Goal: Obtain resource: Obtain resource

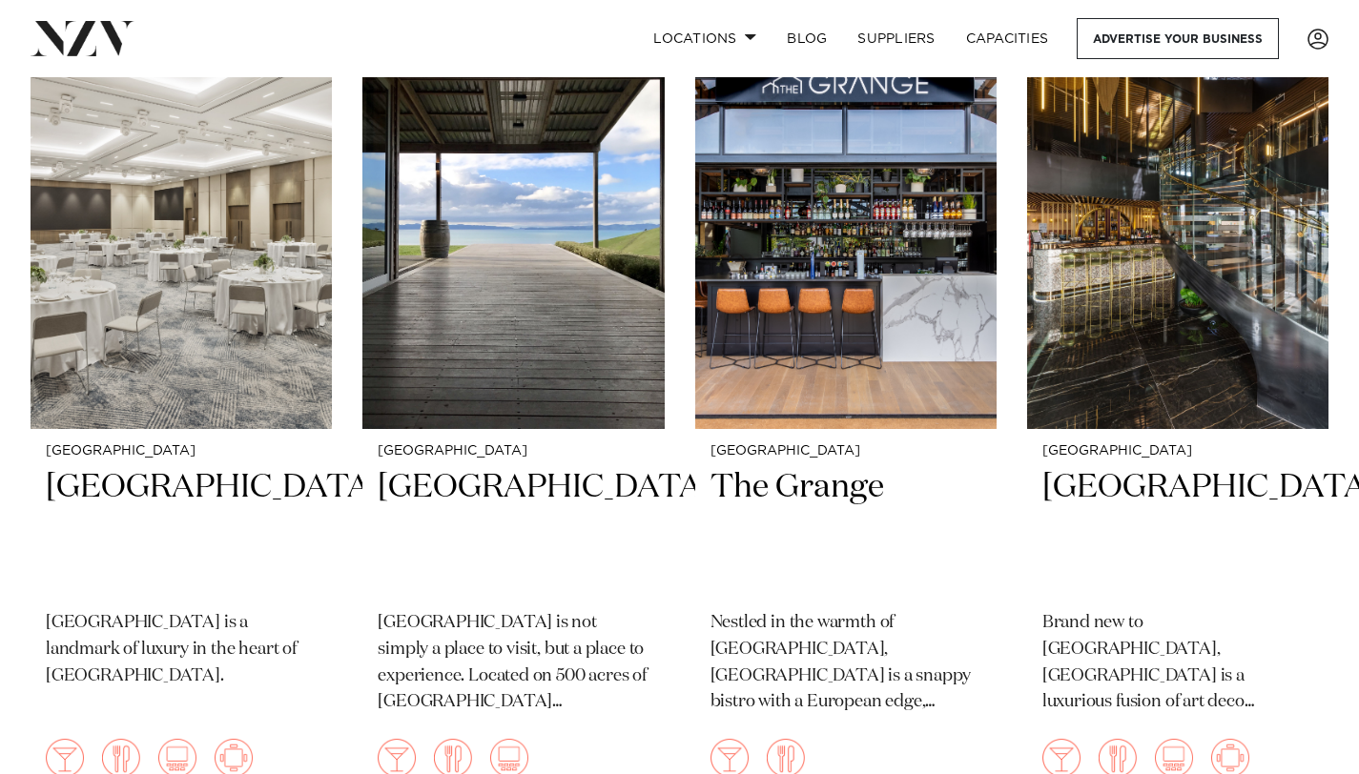
scroll to position [2049, 0]
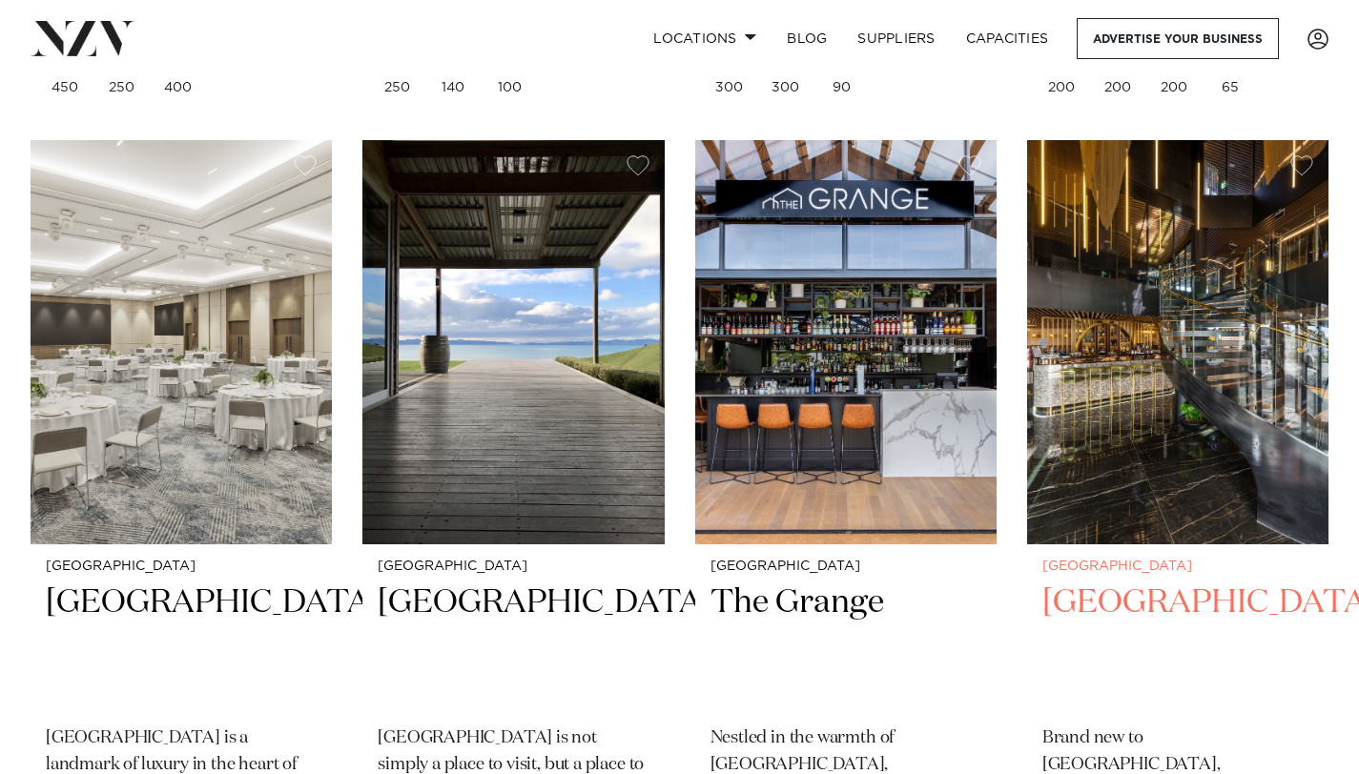
click at [1138, 383] on img at bounding box center [1177, 342] width 301 height 404
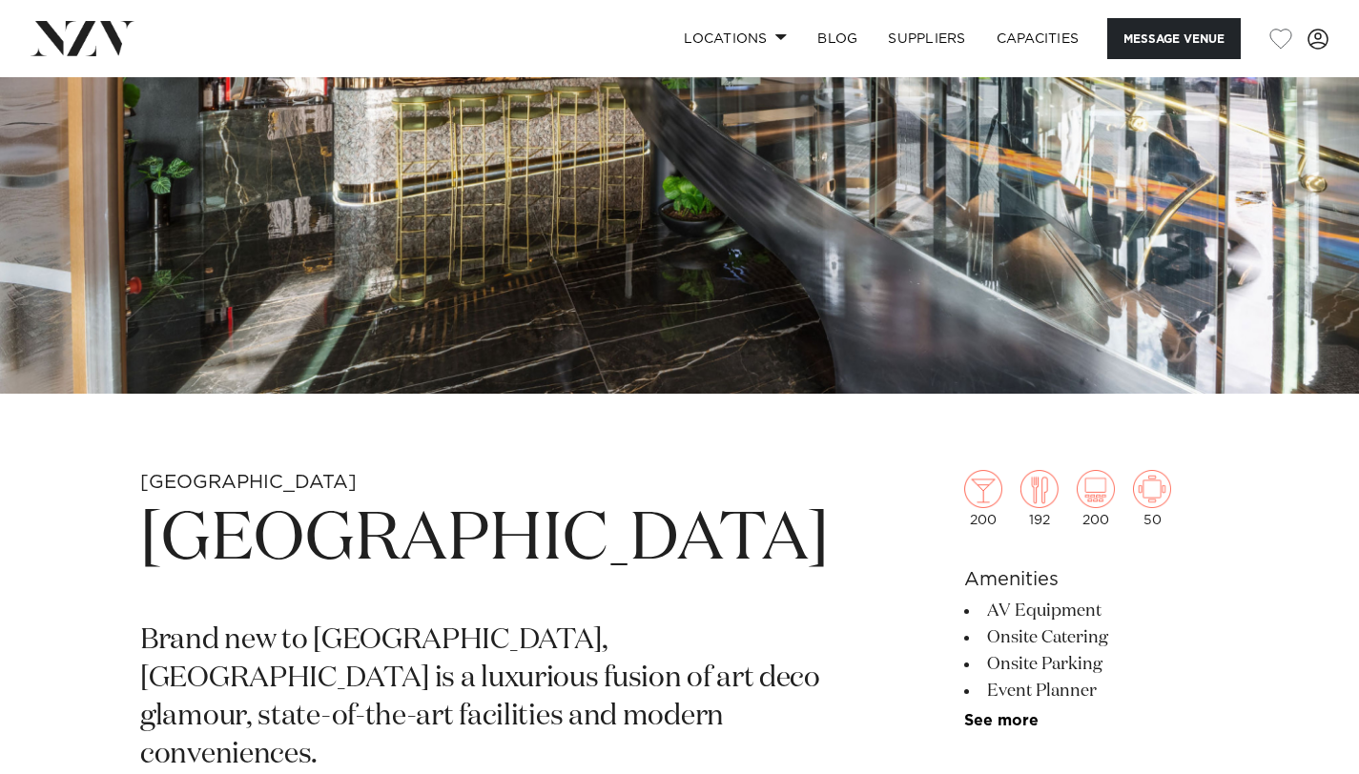
scroll to position [837, 0]
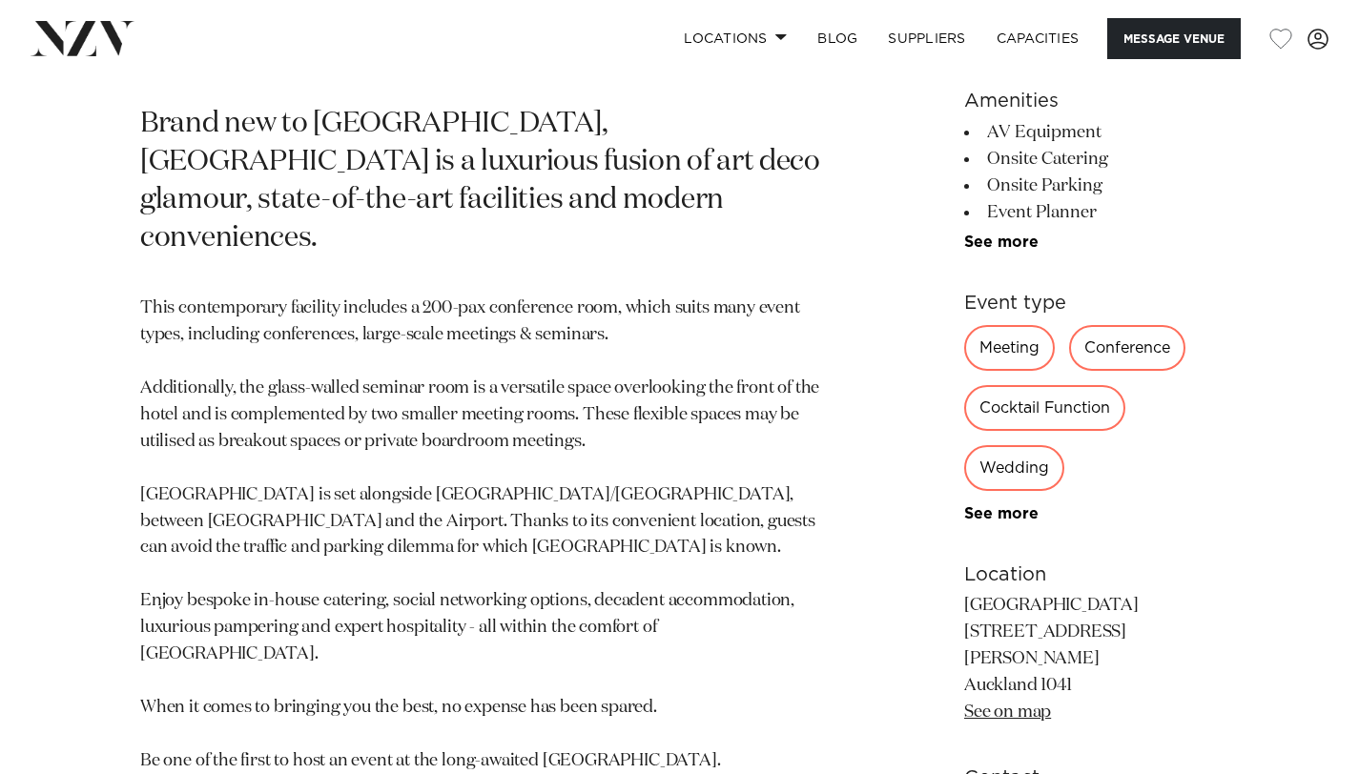
click at [1064, 445] on div "Wedding" at bounding box center [1014, 468] width 100 height 46
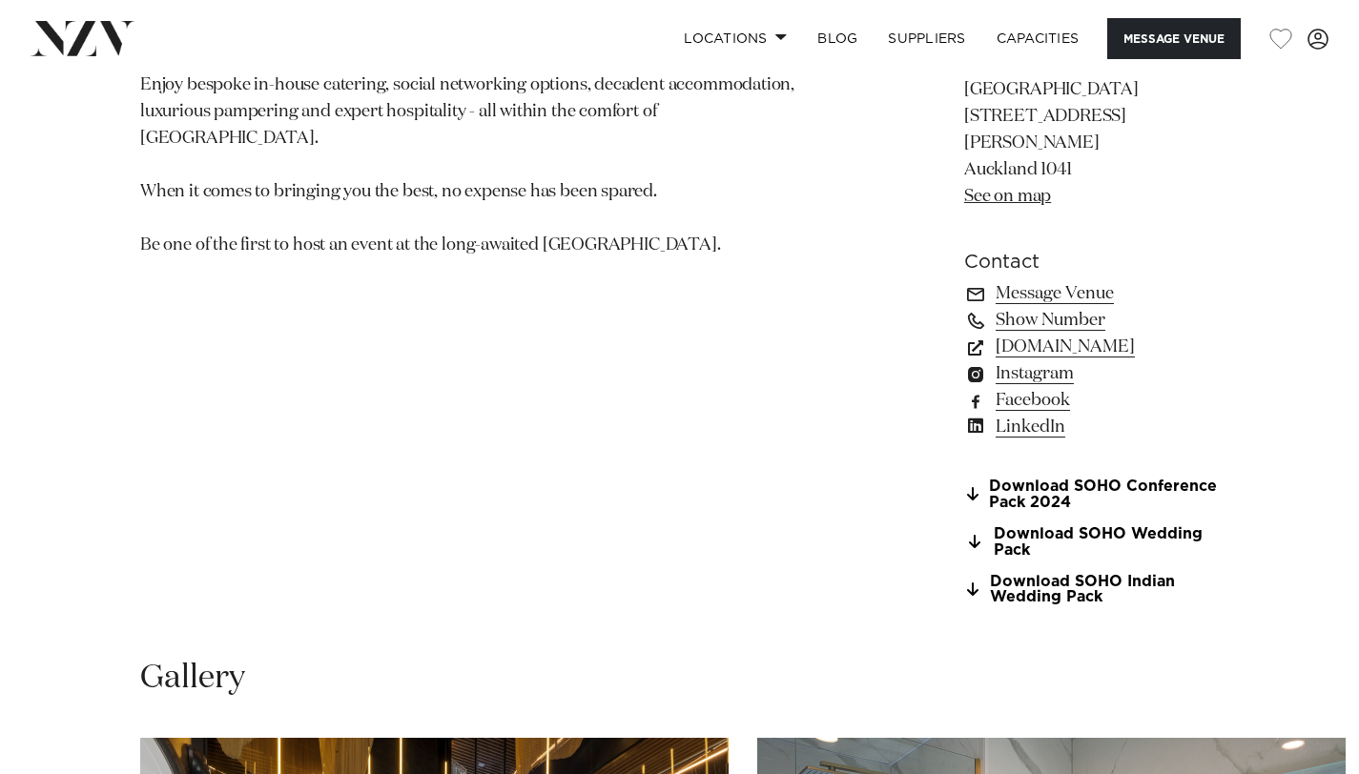
scroll to position [1435, 0]
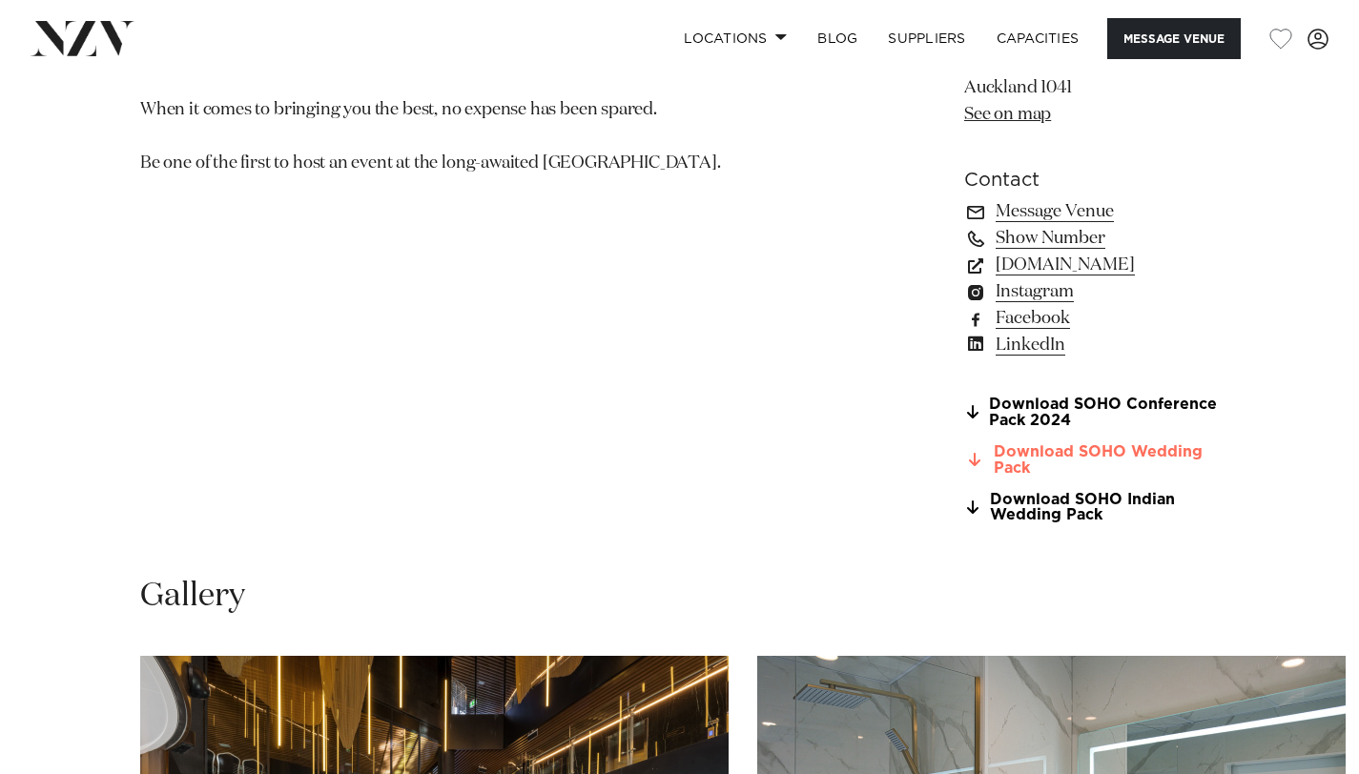
click at [1166, 444] on link "Download SOHO Wedding Pack" at bounding box center [1091, 460] width 255 height 32
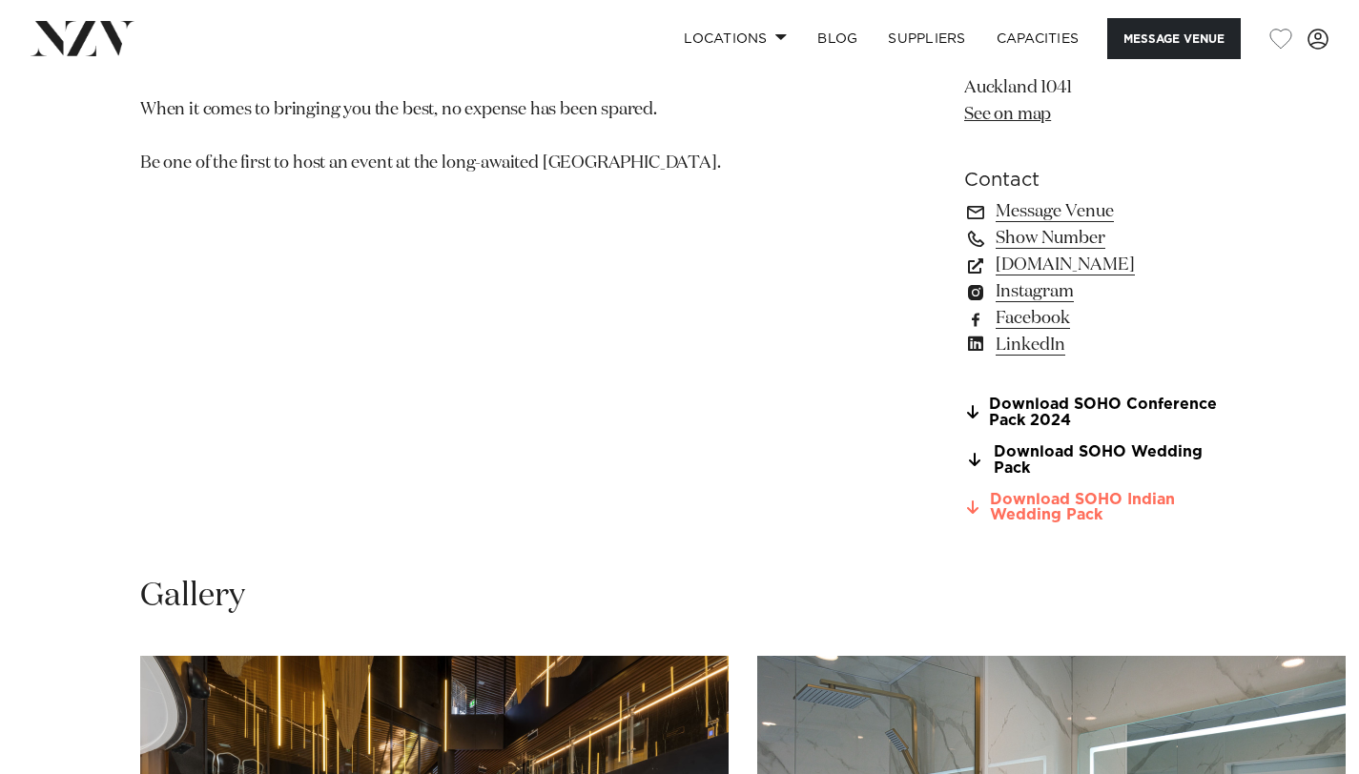
click at [1139, 492] on link "Download SOHO Indian Wedding Pack" at bounding box center [1091, 508] width 255 height 32
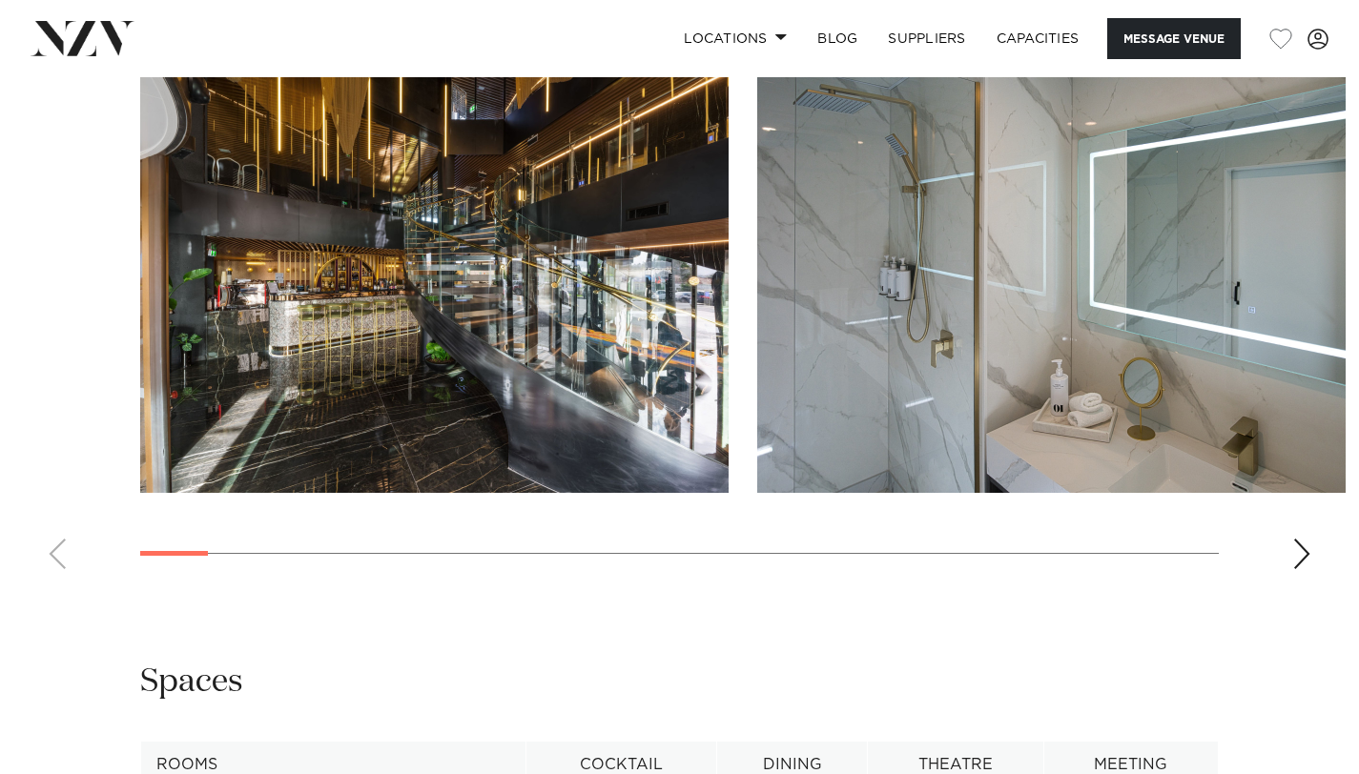
scroll to position [2040, 0]
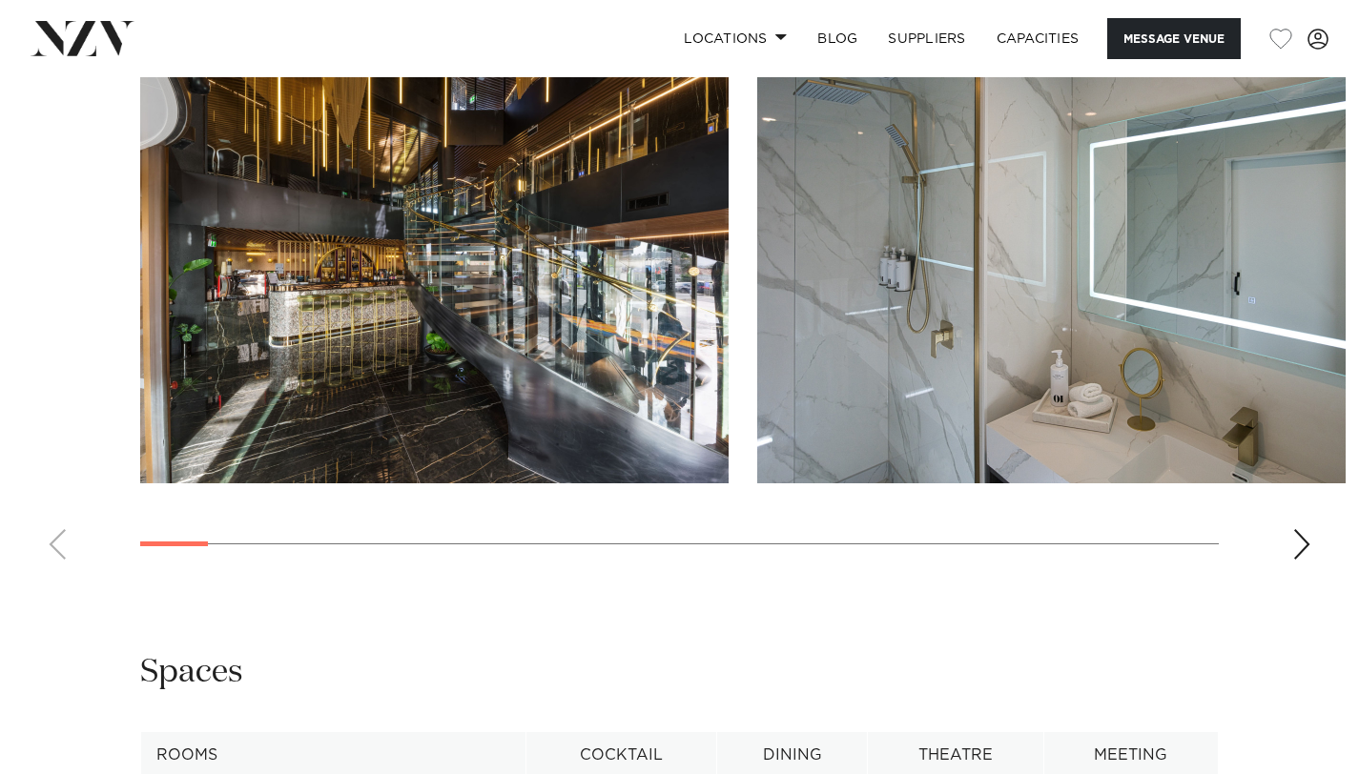
click at [1301, 529] on div "Next slide" at bounding box center [1301, 544] width 19 height 31
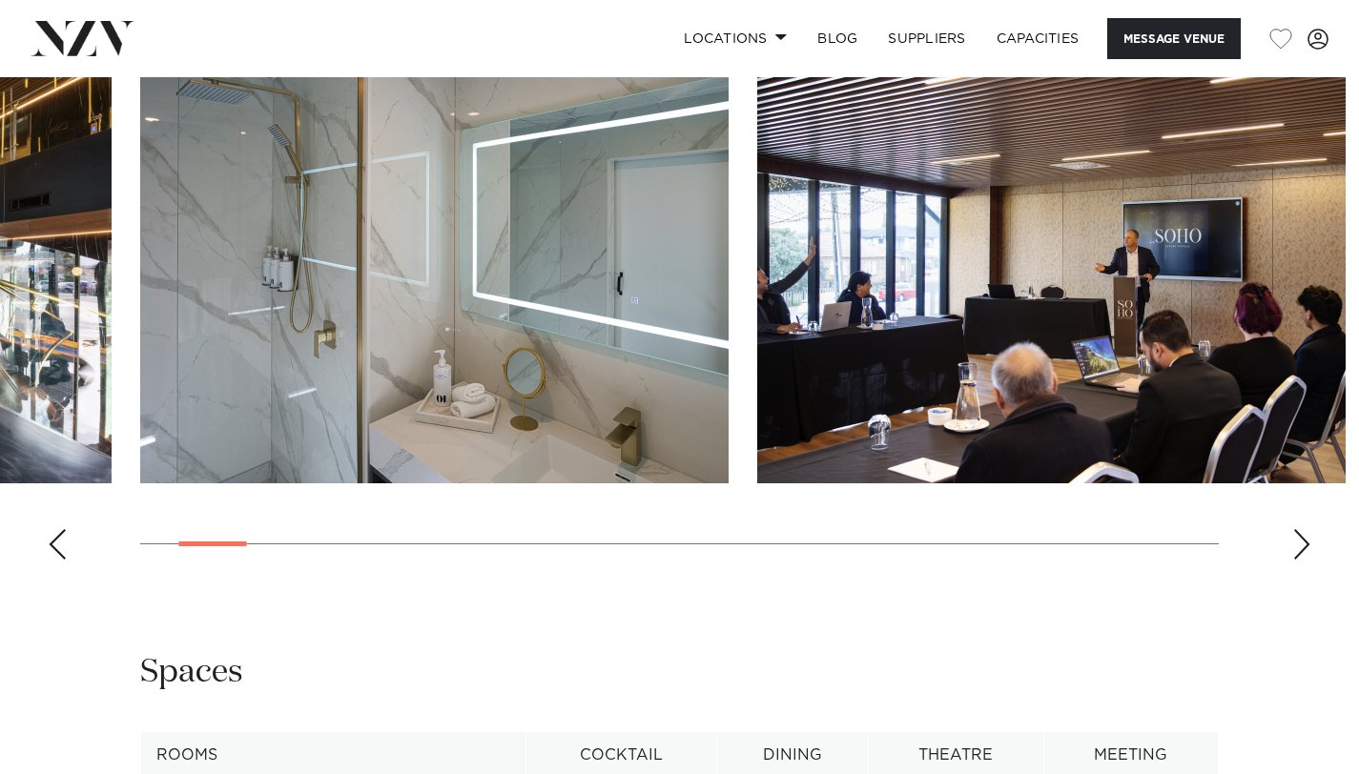
click at [1301, 529] on div "Next slide" at bounding box center [1301, 544] width 19 height 31
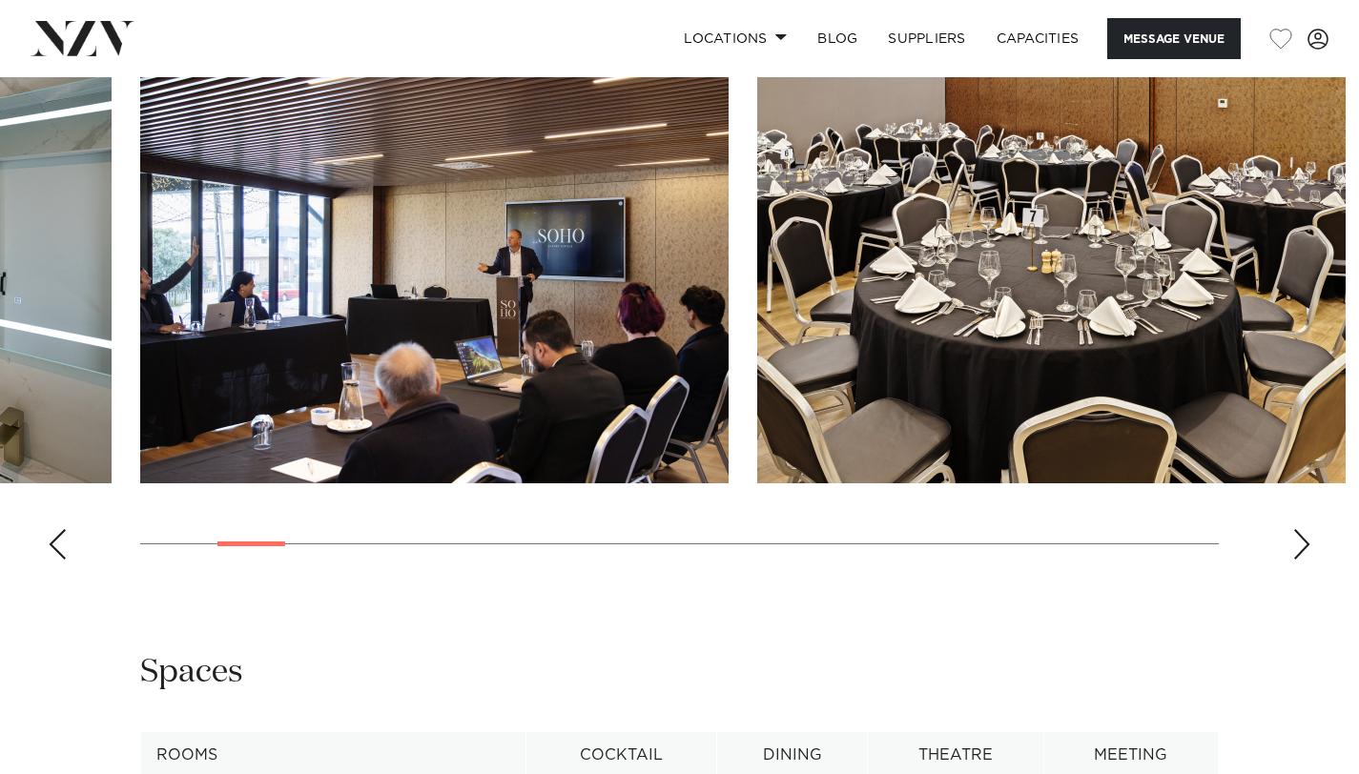
click at [1301, 529] on div "Next slide" at bounding box center [1301, 544] width 19 height 31
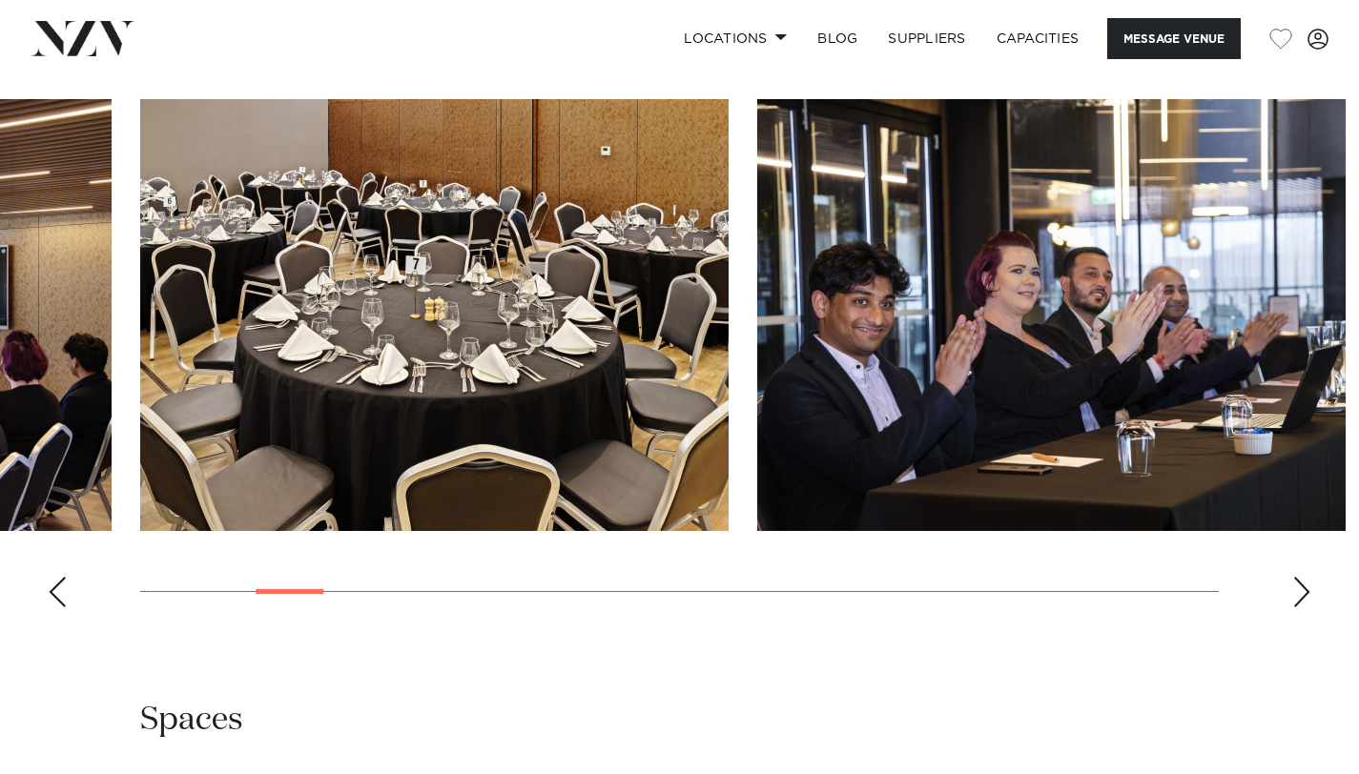
scroll to position [1882, 0]
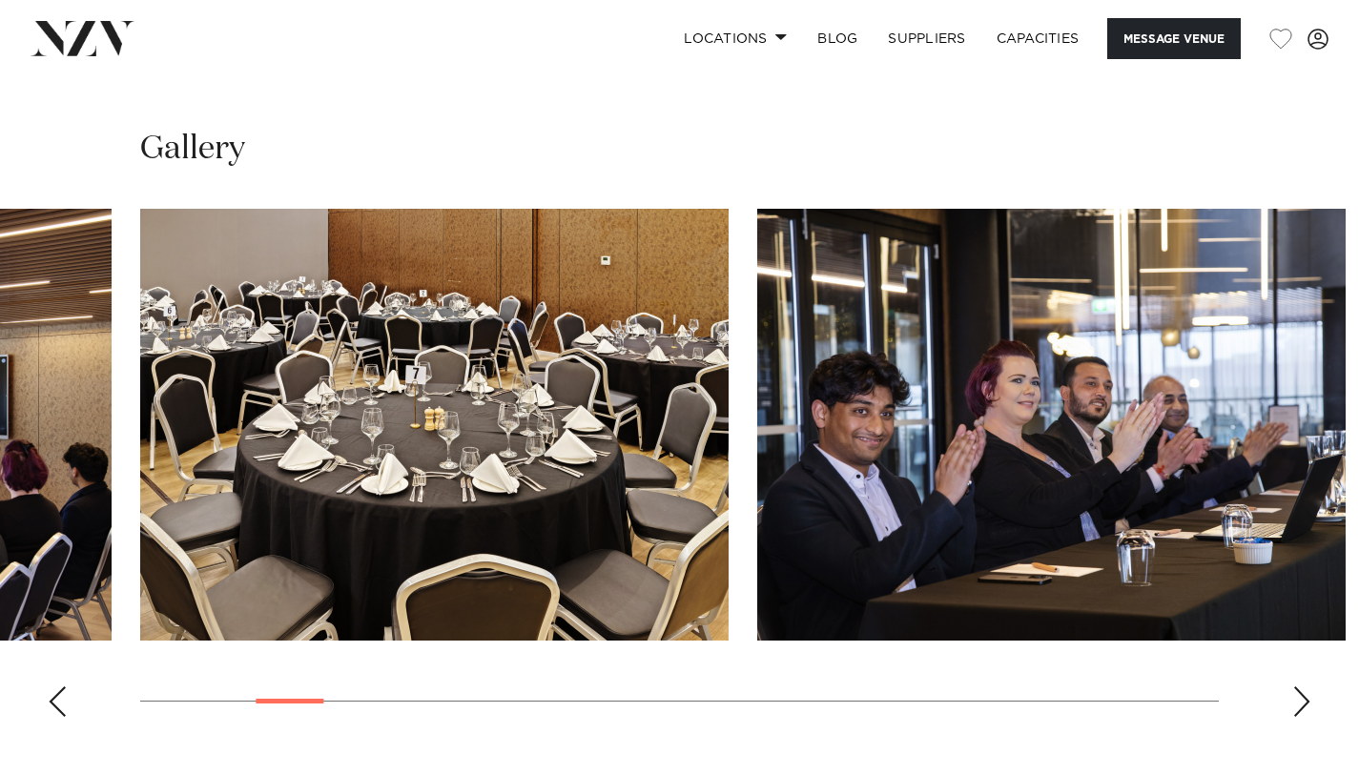
click at [1305, 687] on div "Next slide" at bounding box center [1301, 702] width 19 height 31
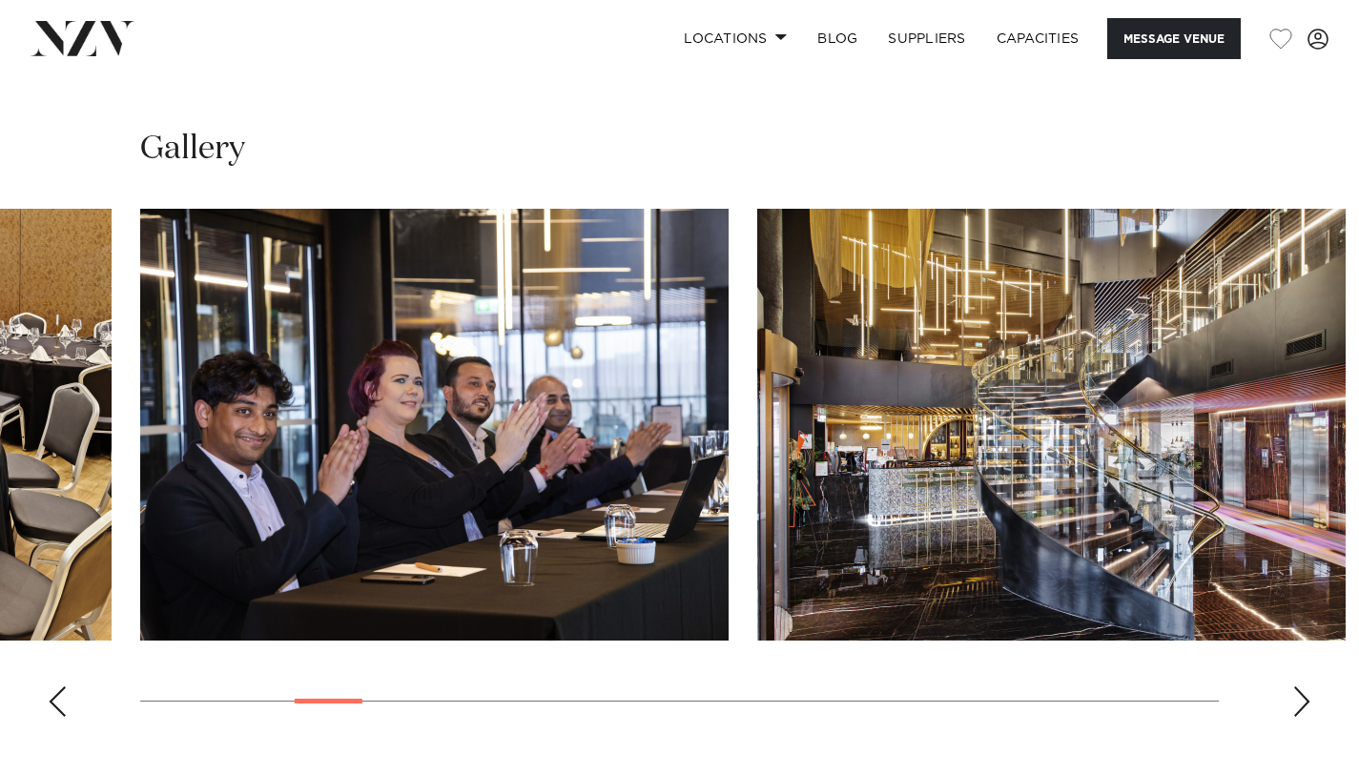
click at [1303, 687] on div "Next slide" at bounding box center [1301, 702] width 19 height 31
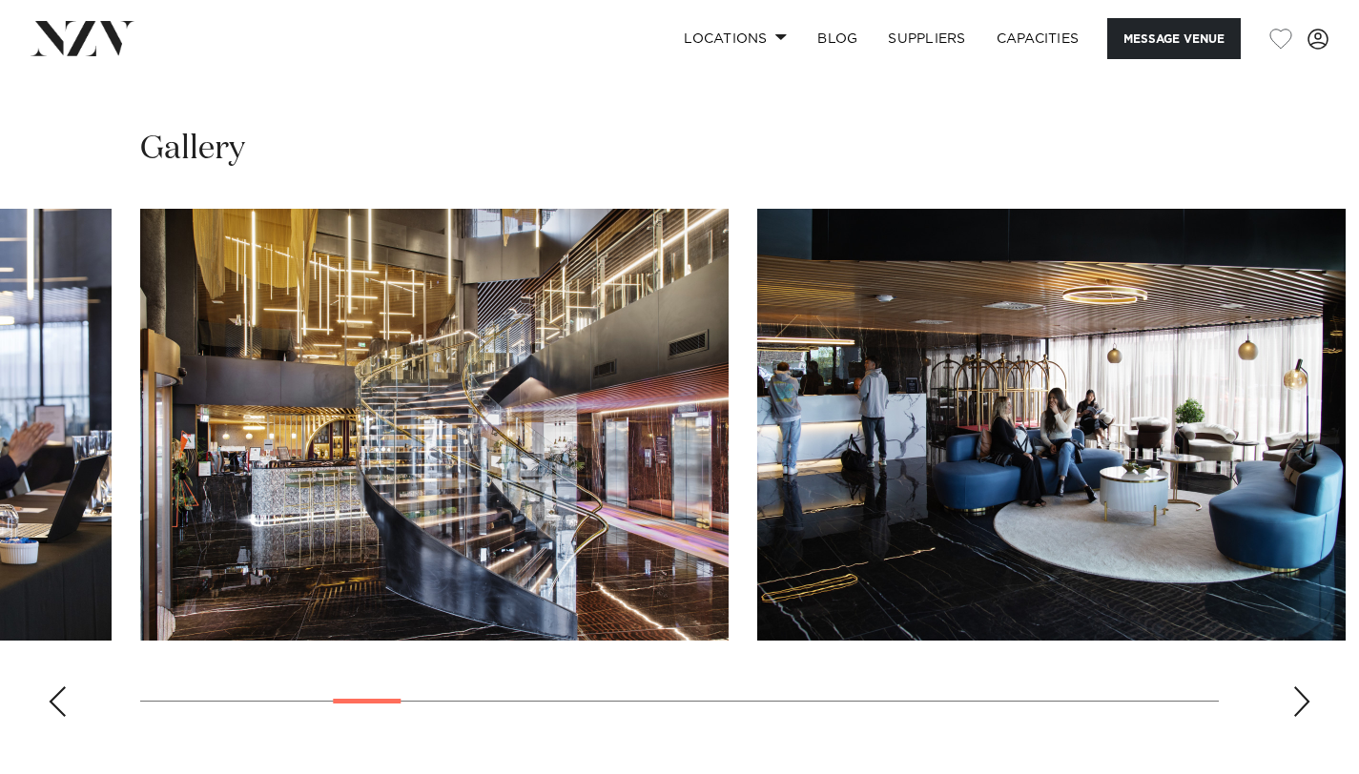
click at [1303, 687] on div "Next slide" at bounding box center [1301, 702] width 19 height 31
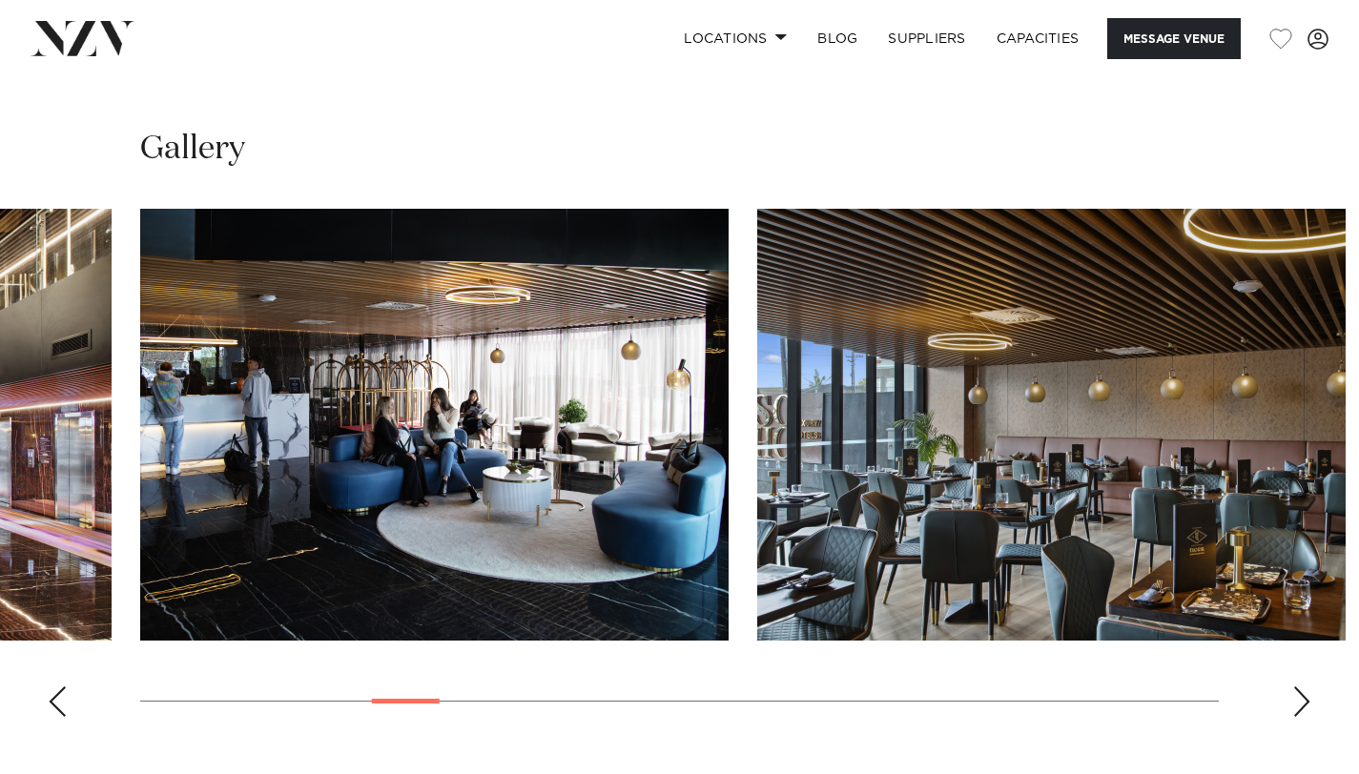
click at [1303, 687] on div "Next slide" at bounding box center [1301, 702] width 19 height 31
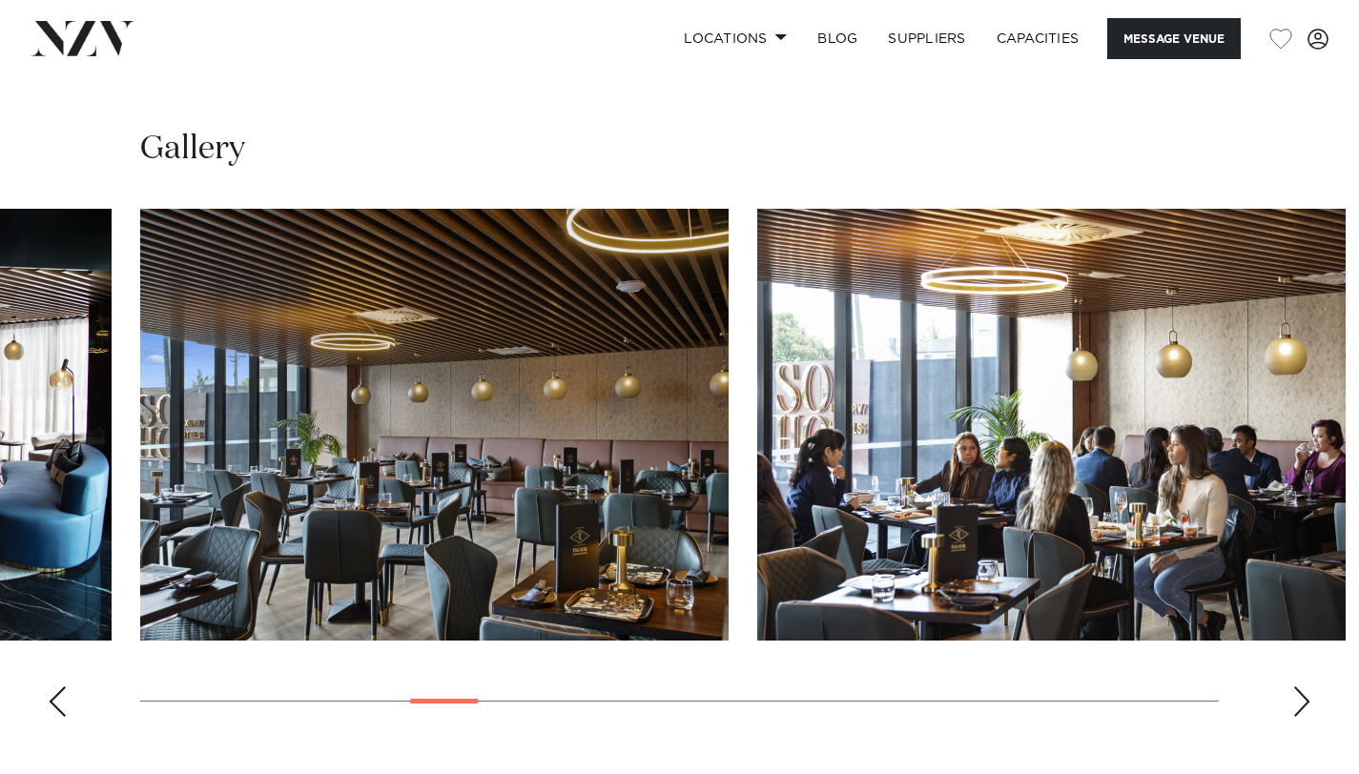
click at [1303, 687] on div "Next slide" at bounding box center [1301, 702] width 19 height 31
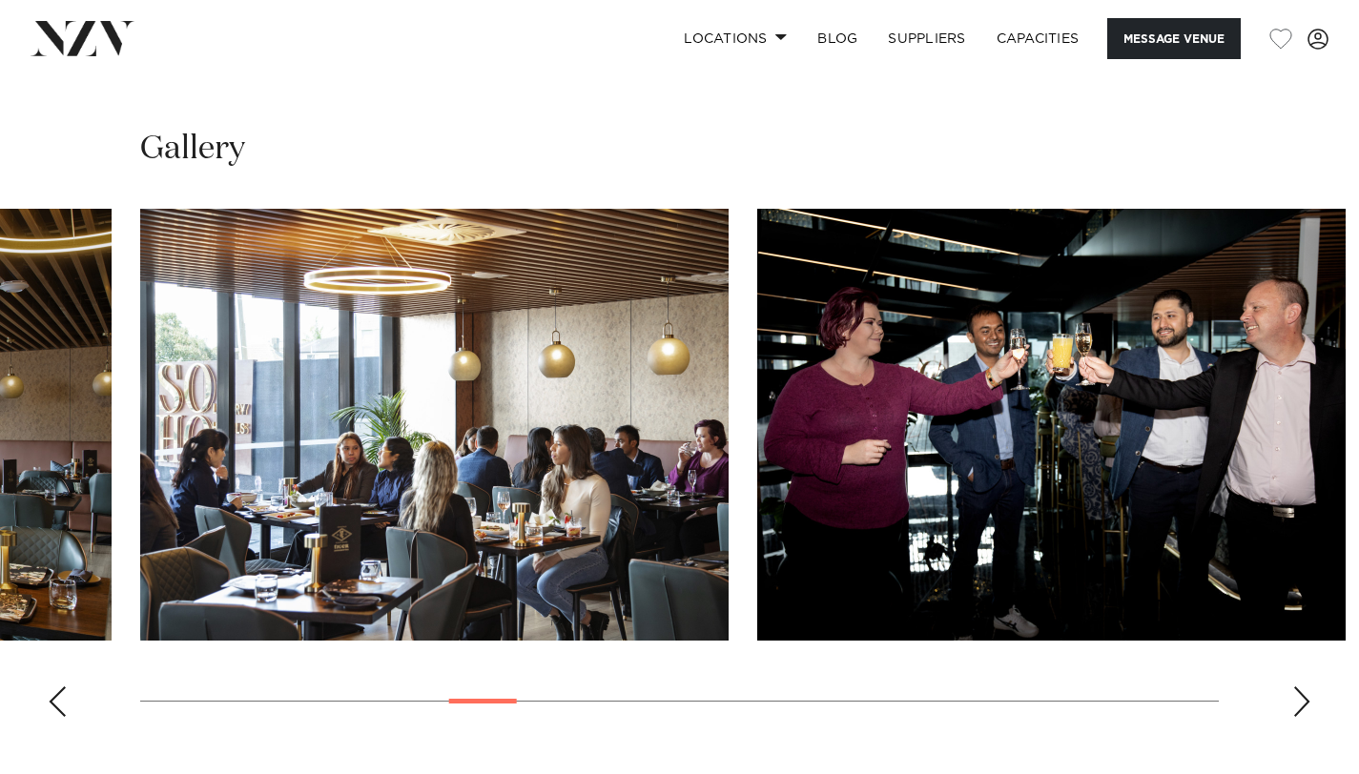
click at [1303, 687] on div "Next slide" at bounding box center [1301, 702] width 19 height 31
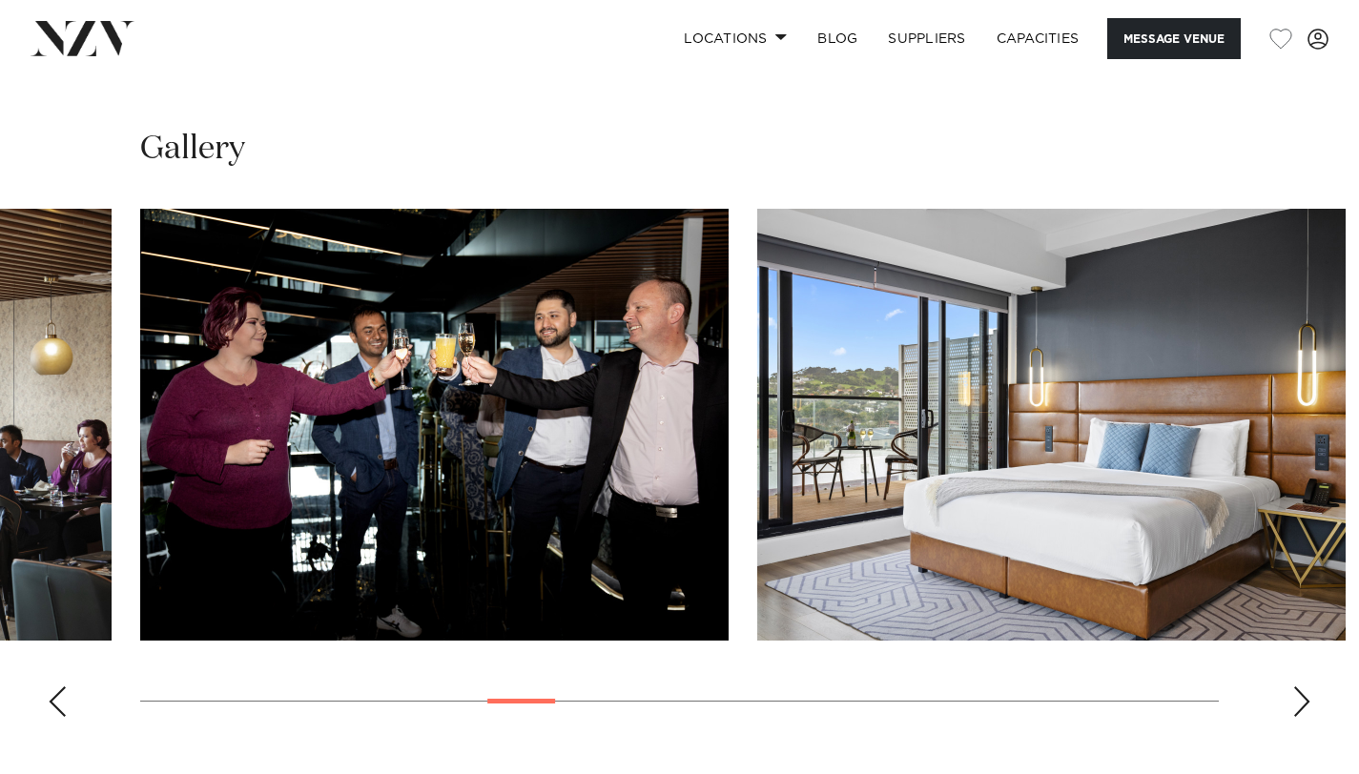
click at [1303, 687] on div "Next slide" at bounding box center [1301, 702] width 19 height 31
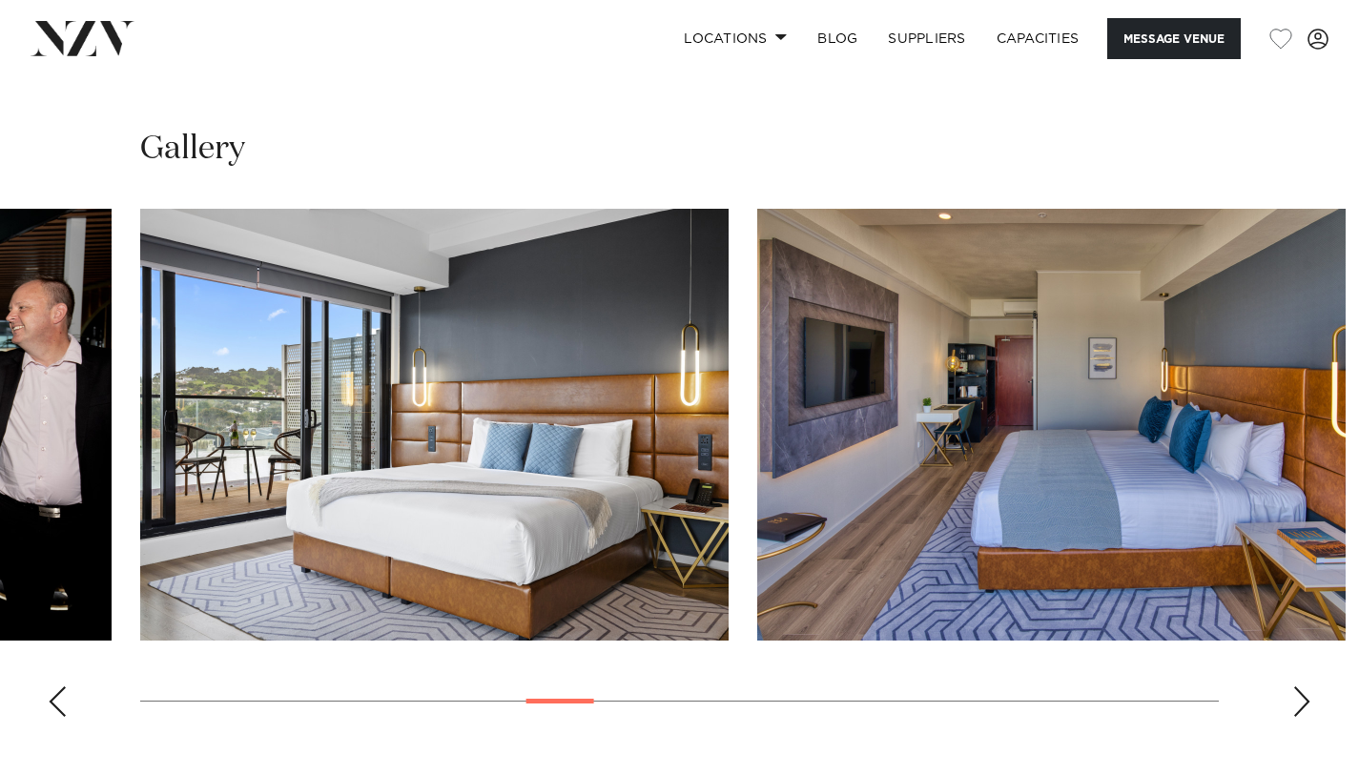
click at [1303, 687] on div "Next slide" at bounding box center [1301, 702] width 19 height 31
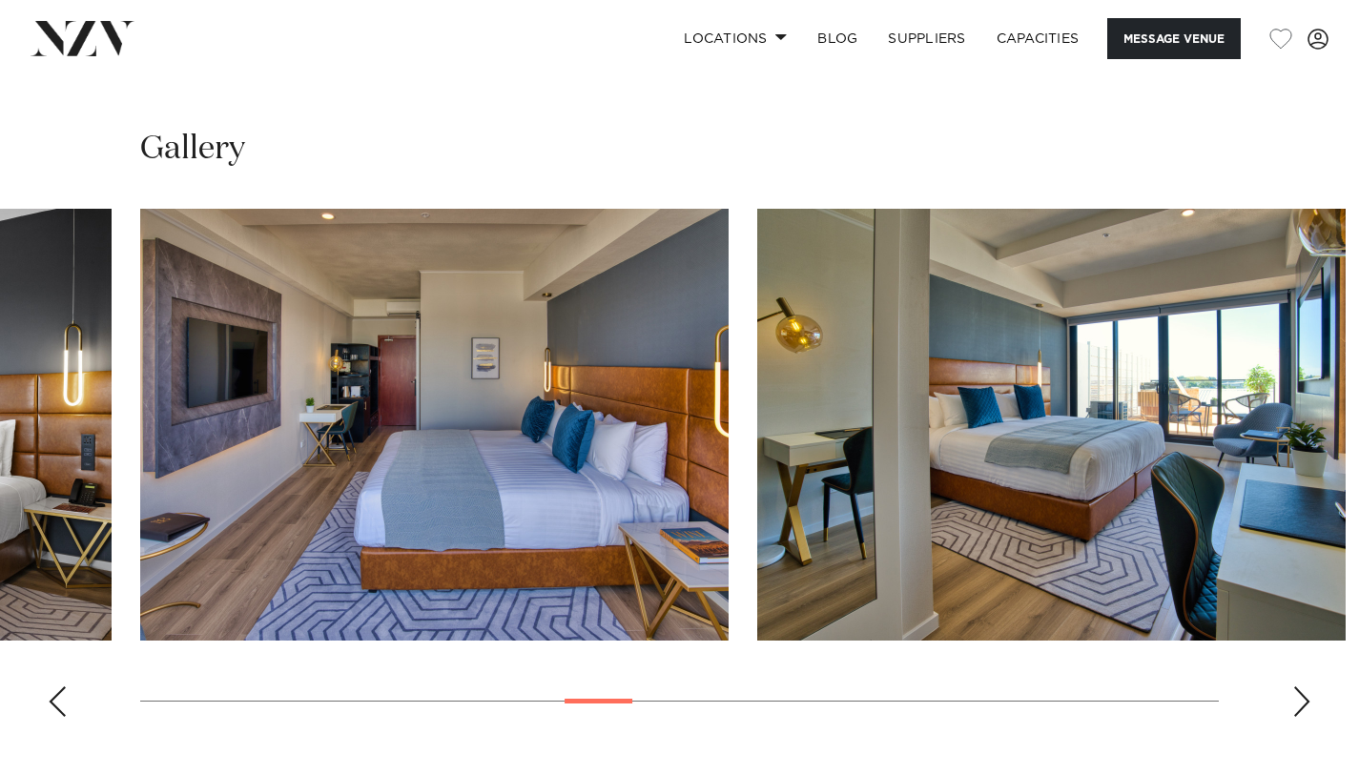
click at [1303, 687] on div "Next slide" at bounding box center [1301, 702] width 19 height 31
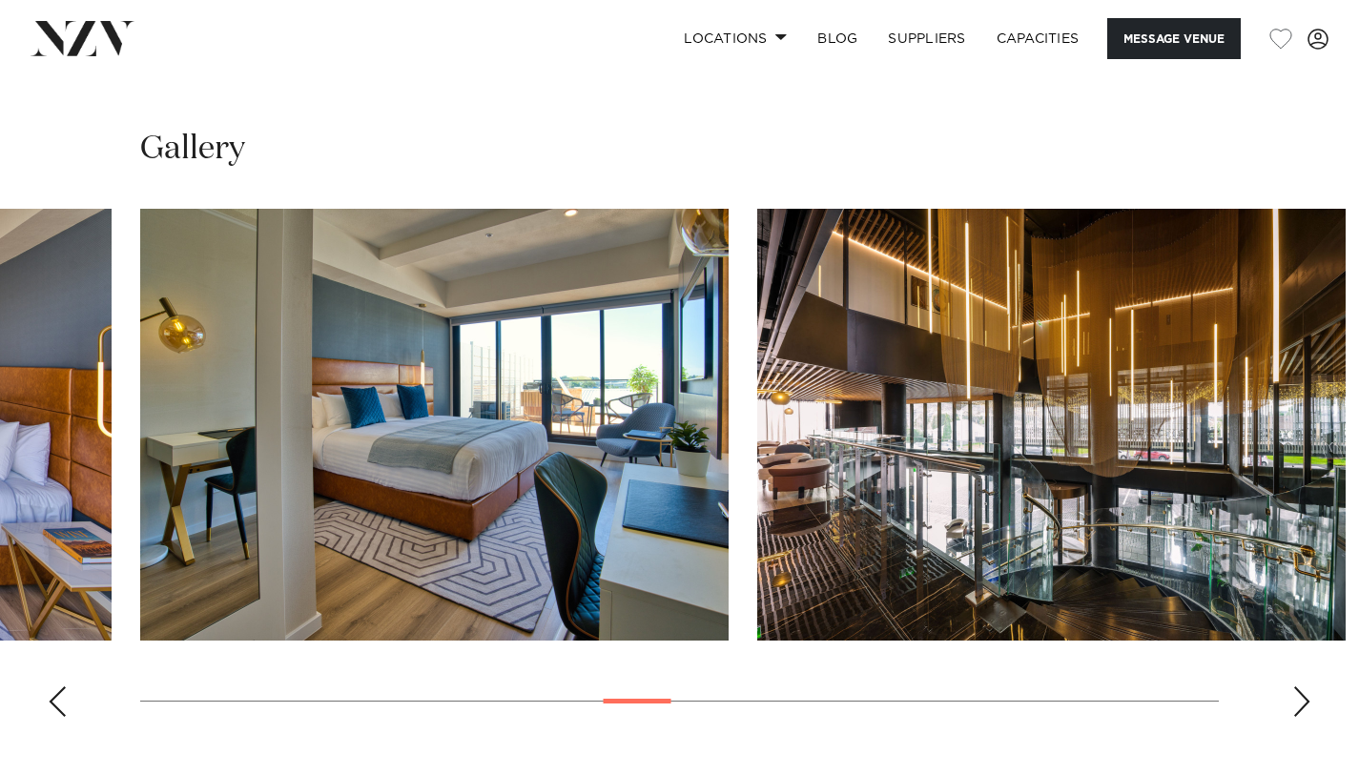
click at [1303, 687] on div "Next slide" at bounding box center [1301, 702] width 19 height 31
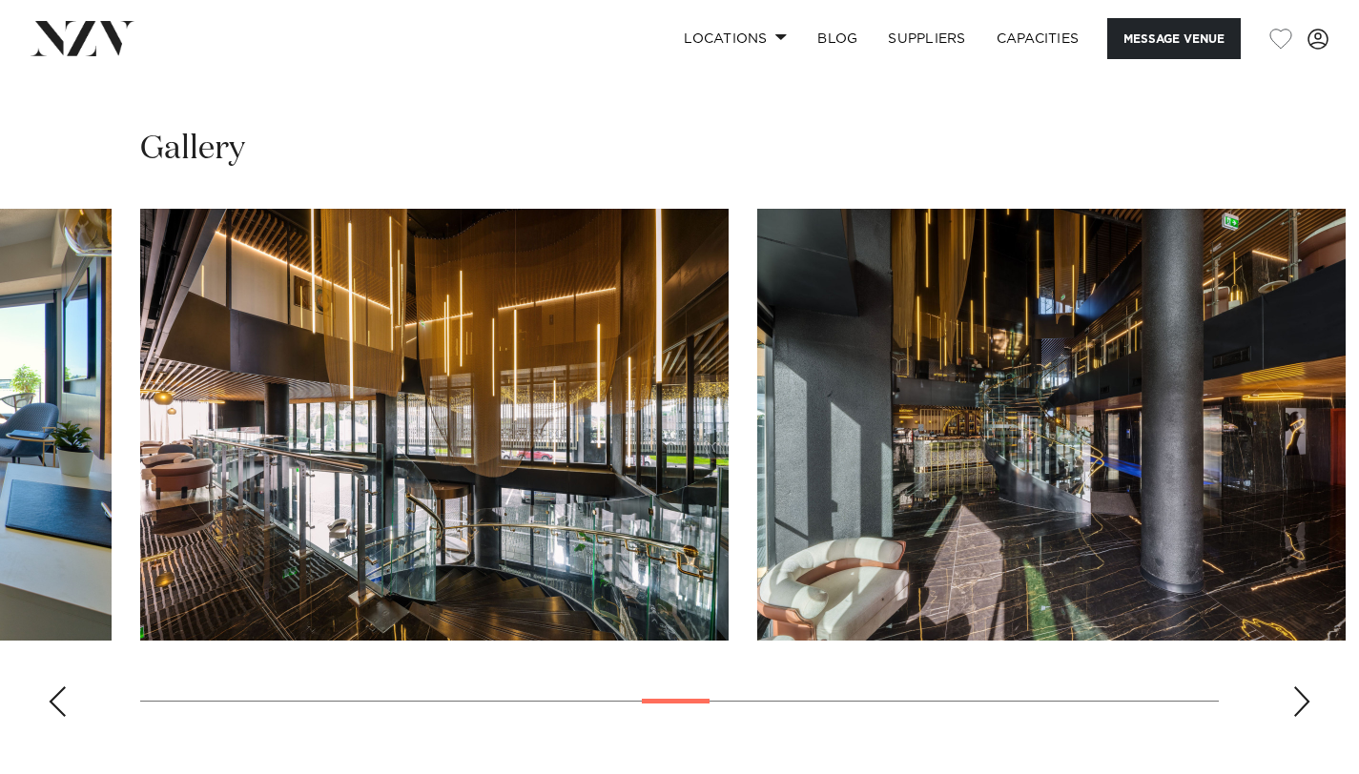
click at [1303, 687] on div "Next slide" at bounding box center [1301, 702] width 19 height 31
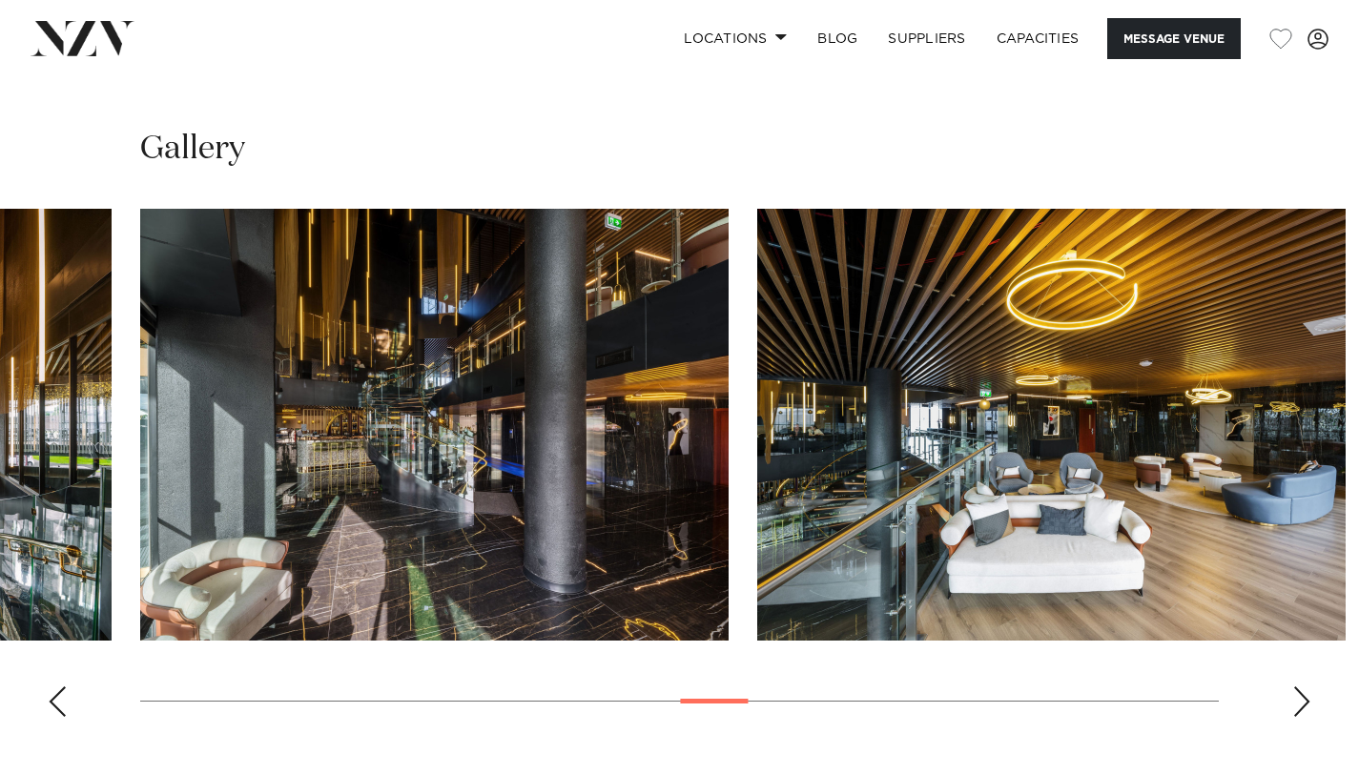
click at [1303, 687] on div "Next slide" at bounding box center [1301, 702] width 19 height 31
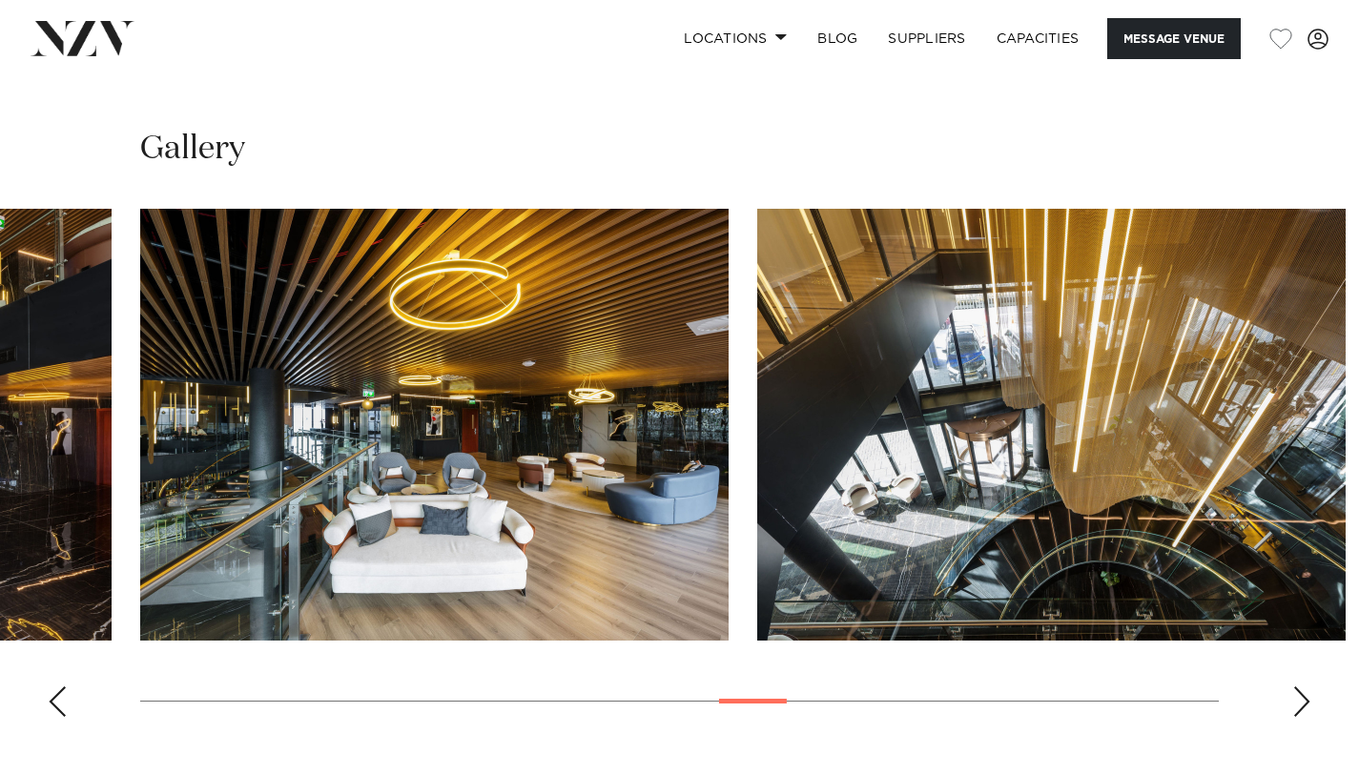
click at [1303, 687] on div "Next slide" at bounding box center [1301, 702] width 19 height 31
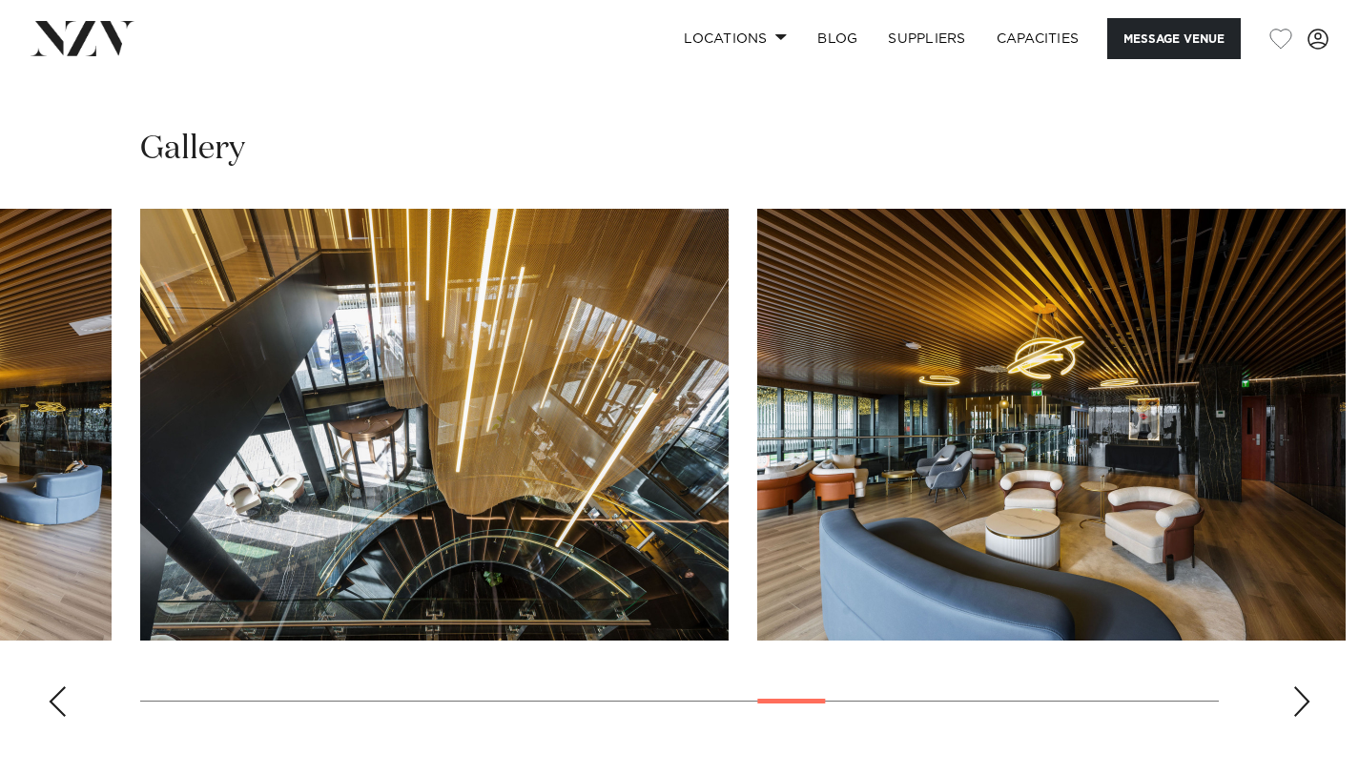
click at [1303, 687] on div "Next slide" at bounding box center [1301, 702] width 19 height 31
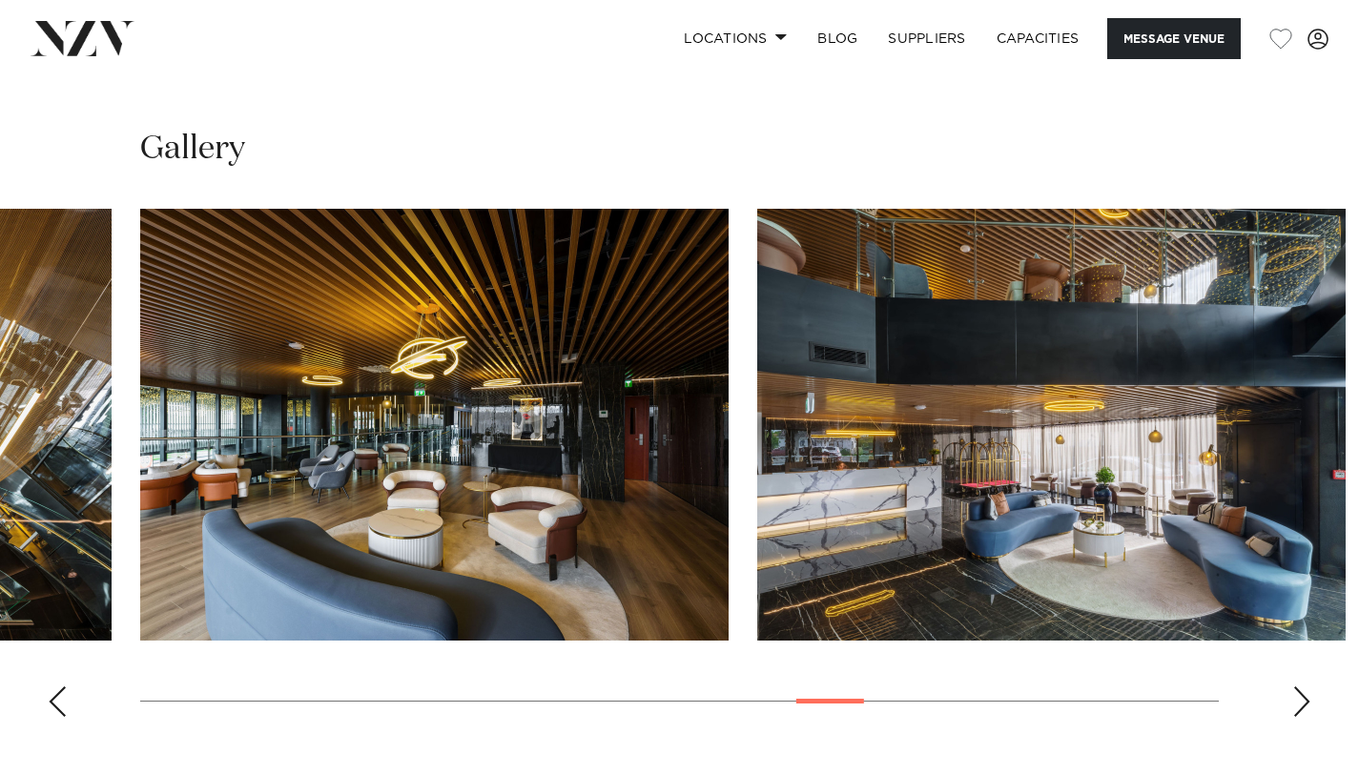
click at [1303, 687] on div "Next slide" at bounding box center [1301, 702] width 19 height 31
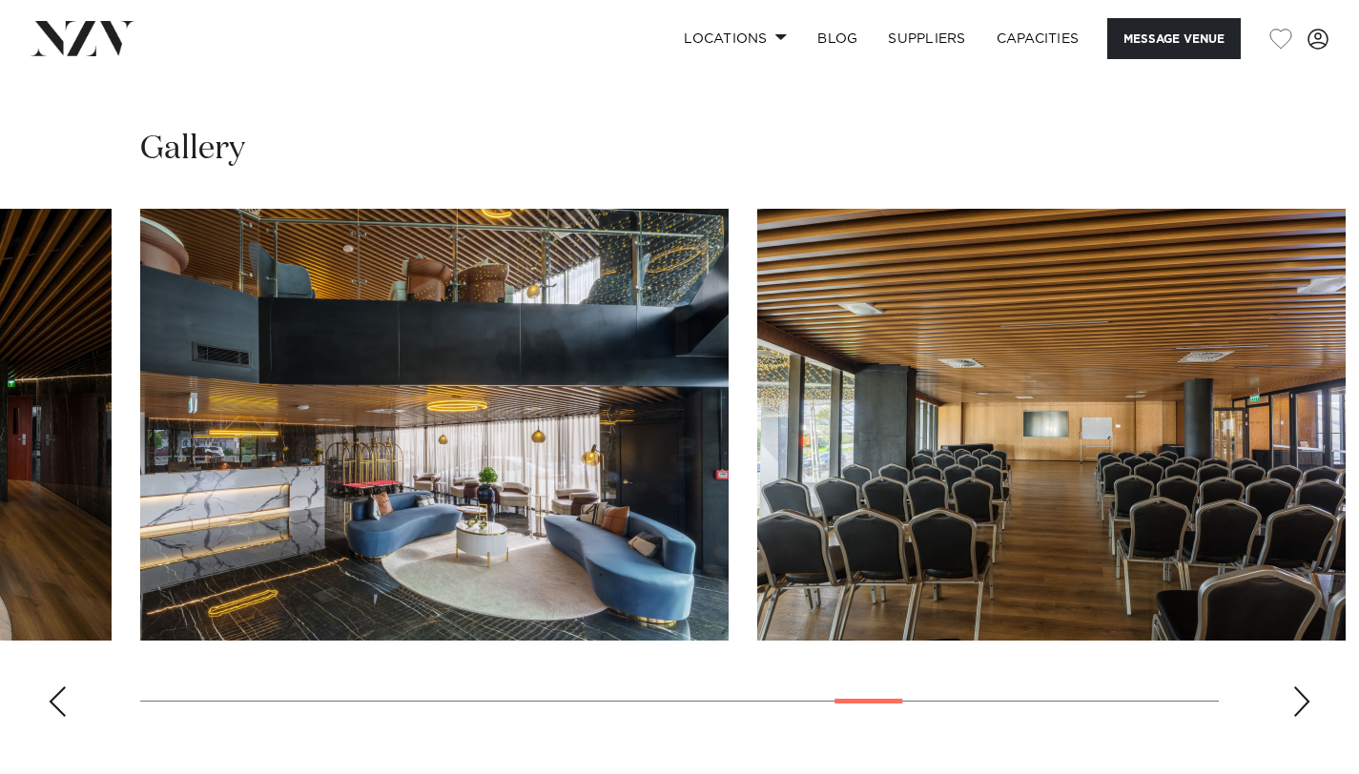
click at [1303, 687] on div "Next slide" at bounding box center [1301, 702] width 19 height 31
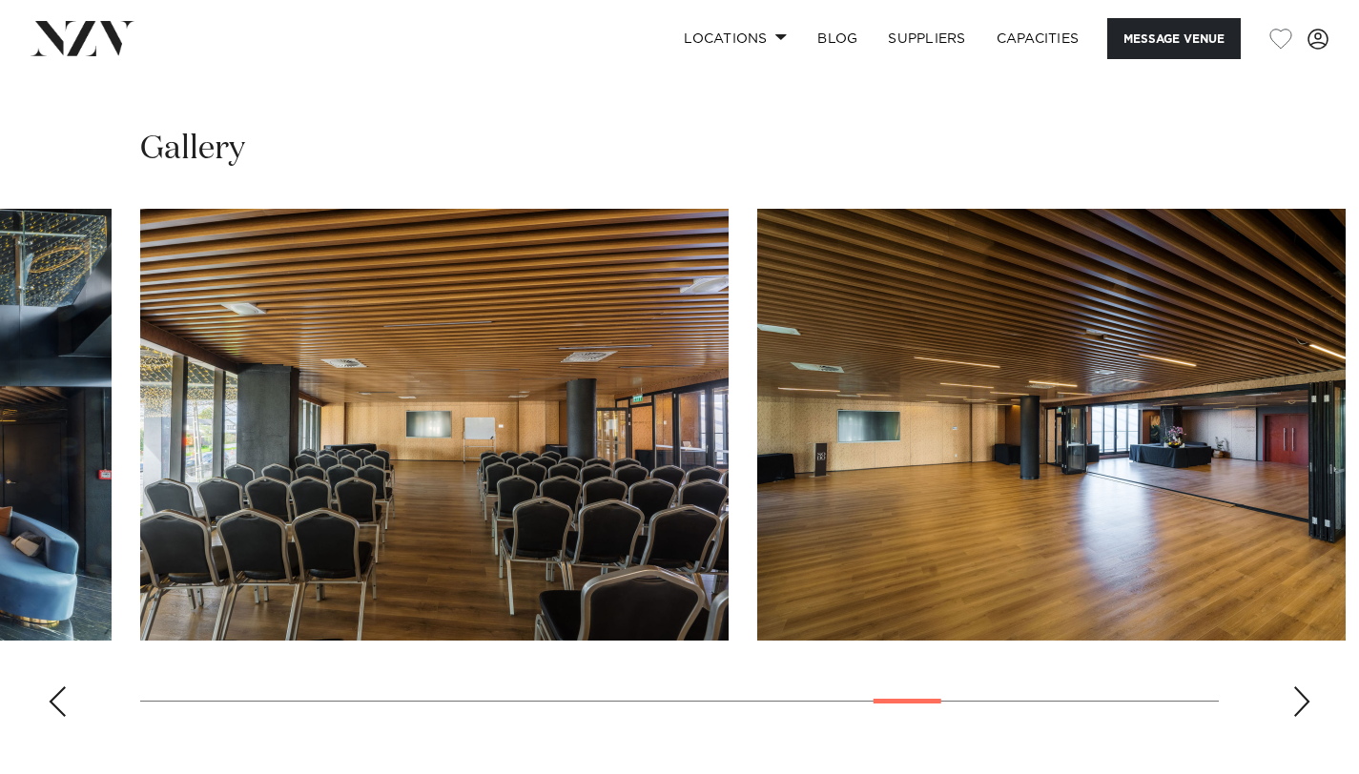
click at [1303, 687] on div "Next slide" at bounding box center [1301, 702] width 19 height 31
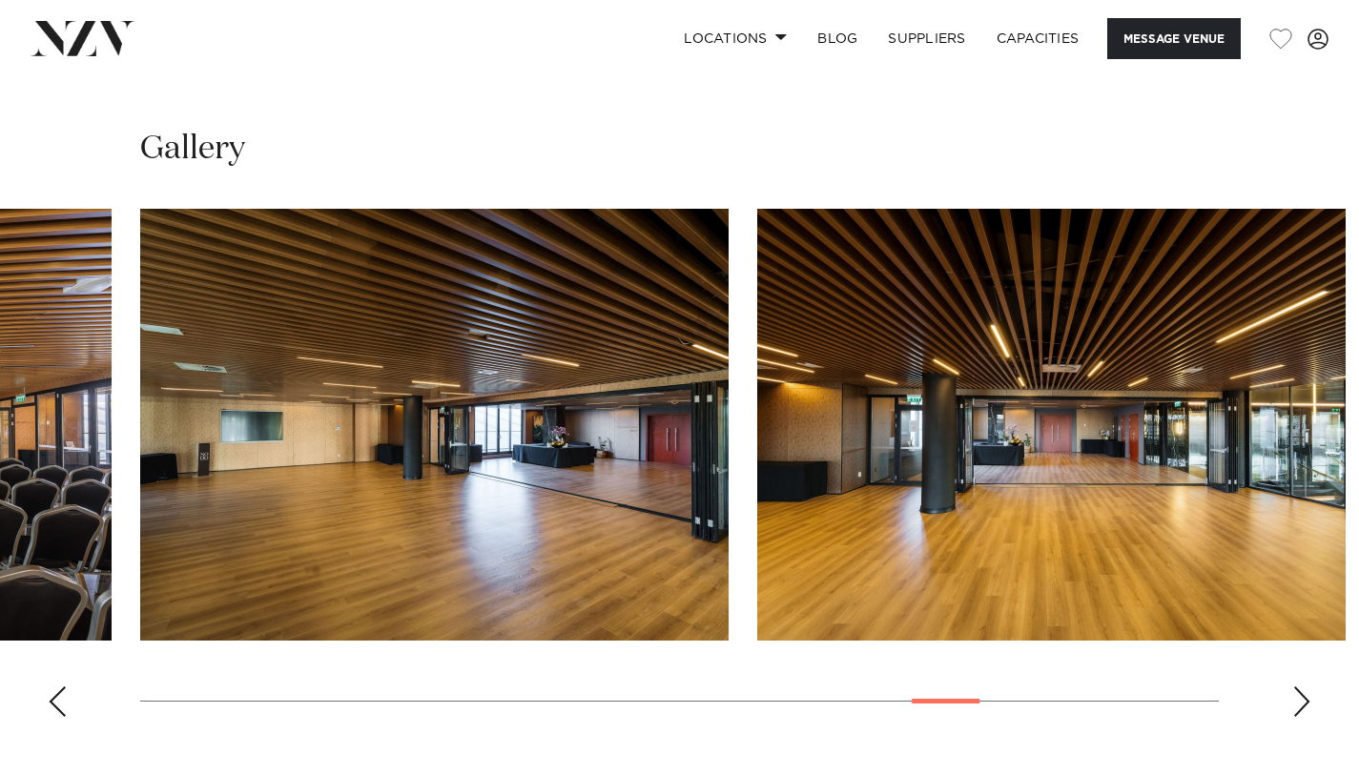
click at [1303, 687] on div "Next slide" at bounding box center [1301, 702] width 19 height 31
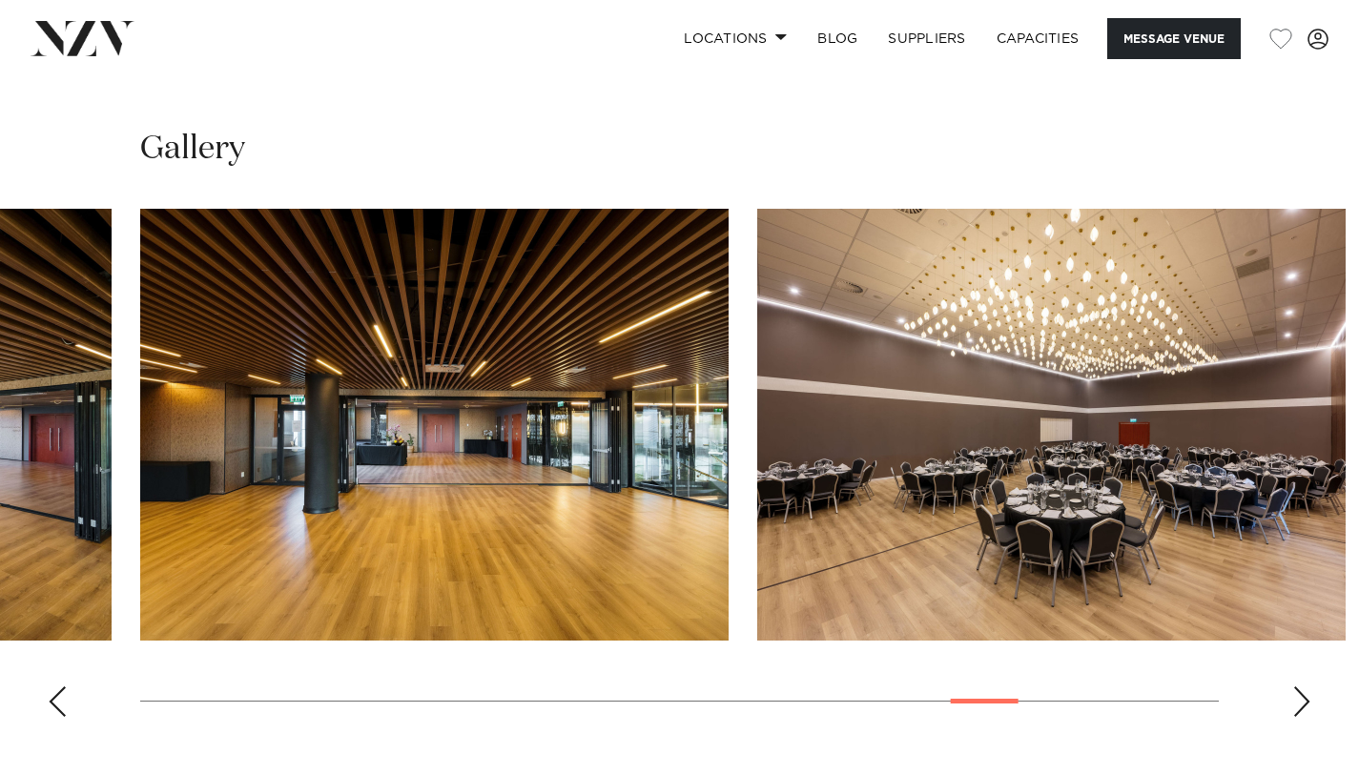
click at [1303, 687] on div "Next slide" at bounding box center [1301, 702] width 19 height 31
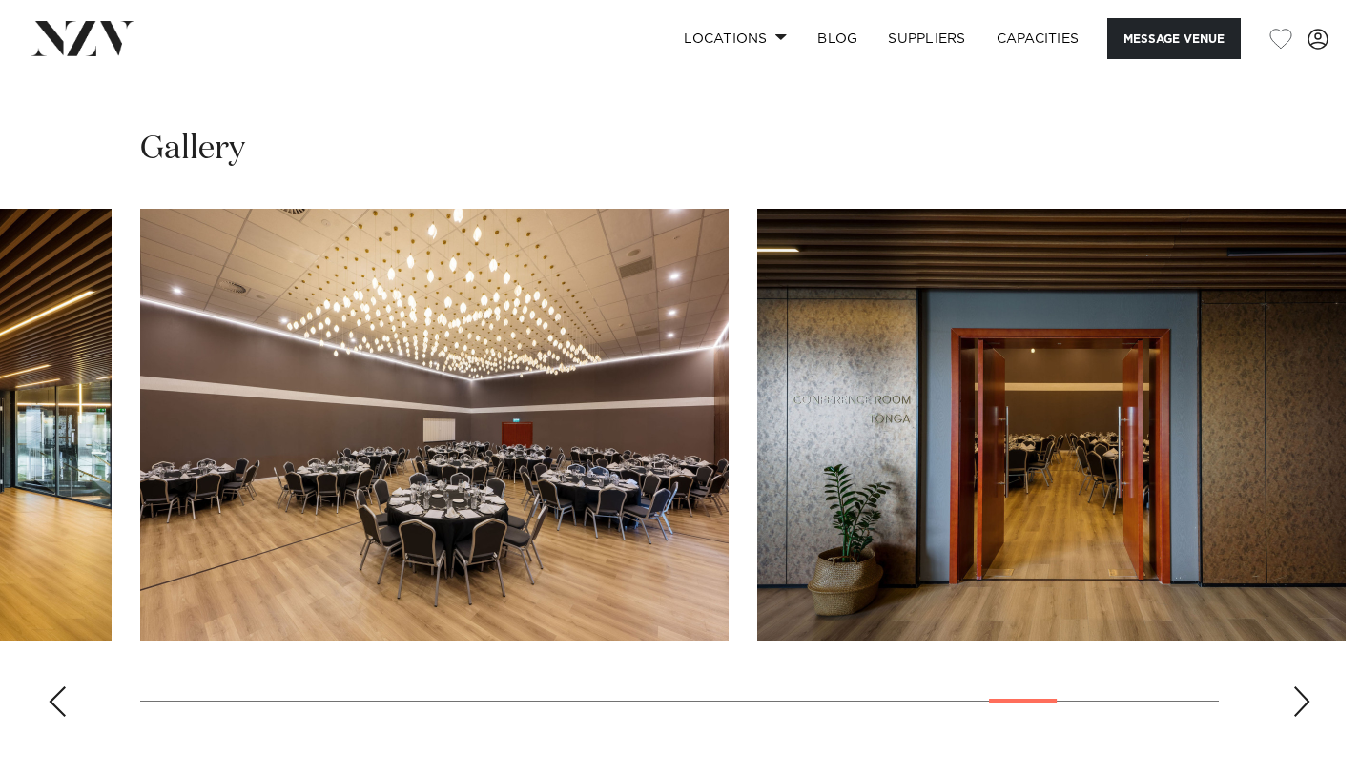
click at [1303, 687] on div "Next slide" at bounding box center [1301, 702] width 19 height 31
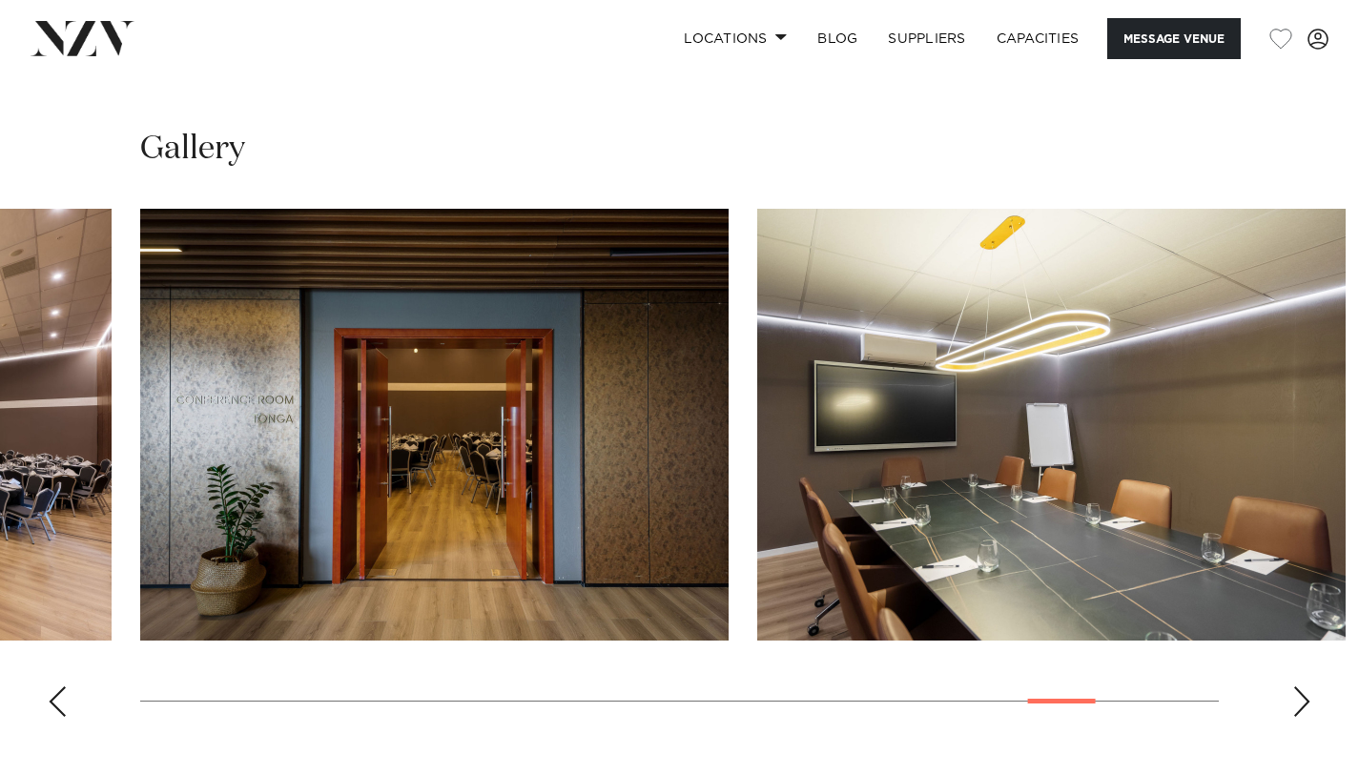
click at [1303, 687] on div "Next slide" at bounding box center [1301, 702] width 19 height 31
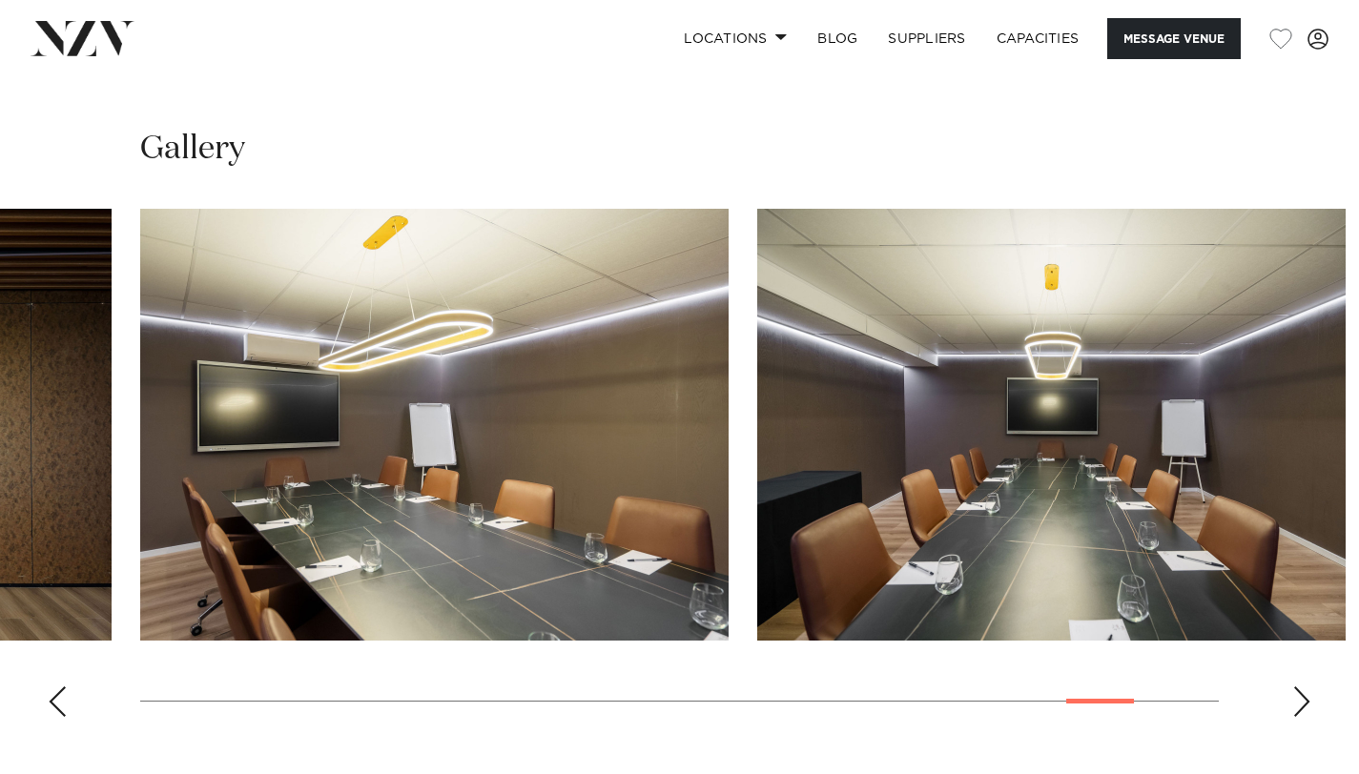
click at [1303, 687] on div "Next slide" at bounding box center [1301, 702] width 19 height 31
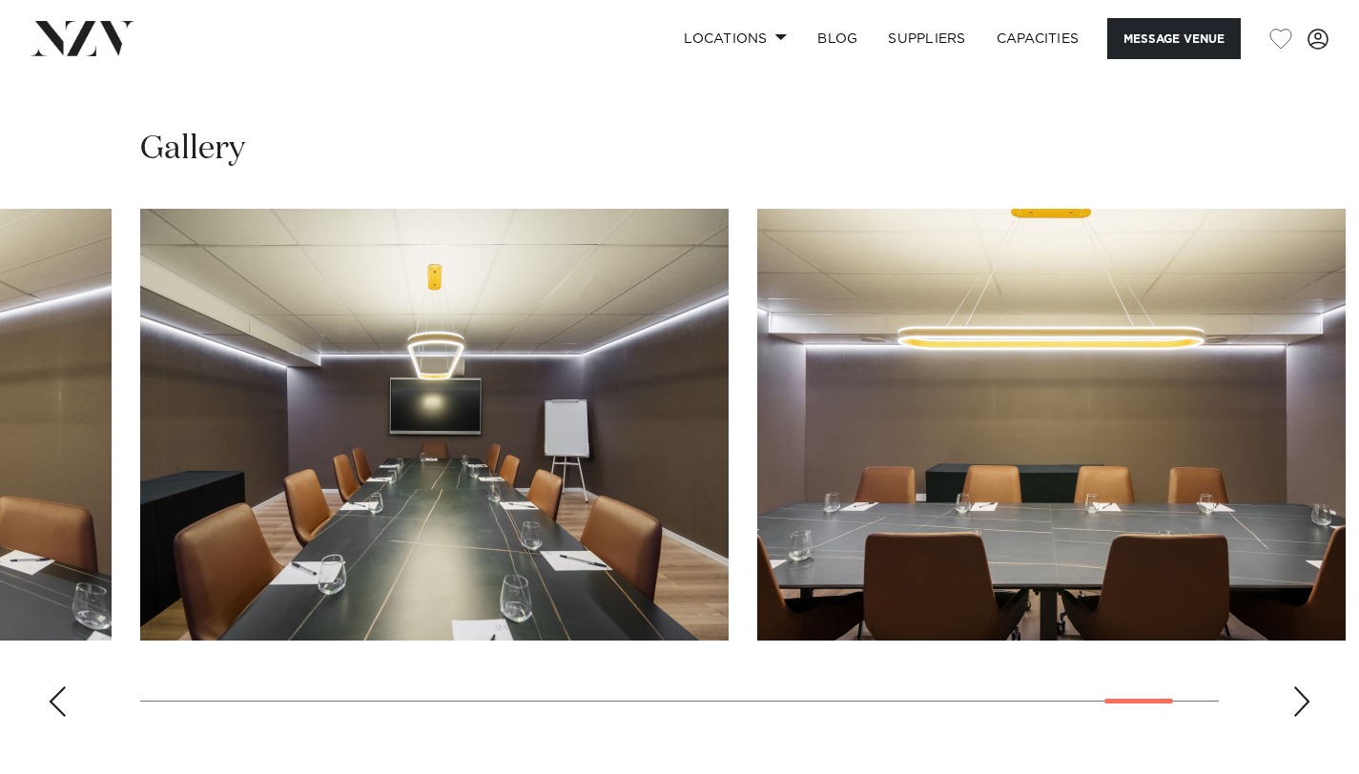
click at [1303, 687] on div "Next slide" at bounding box center [1301, 702] width 19 height 31
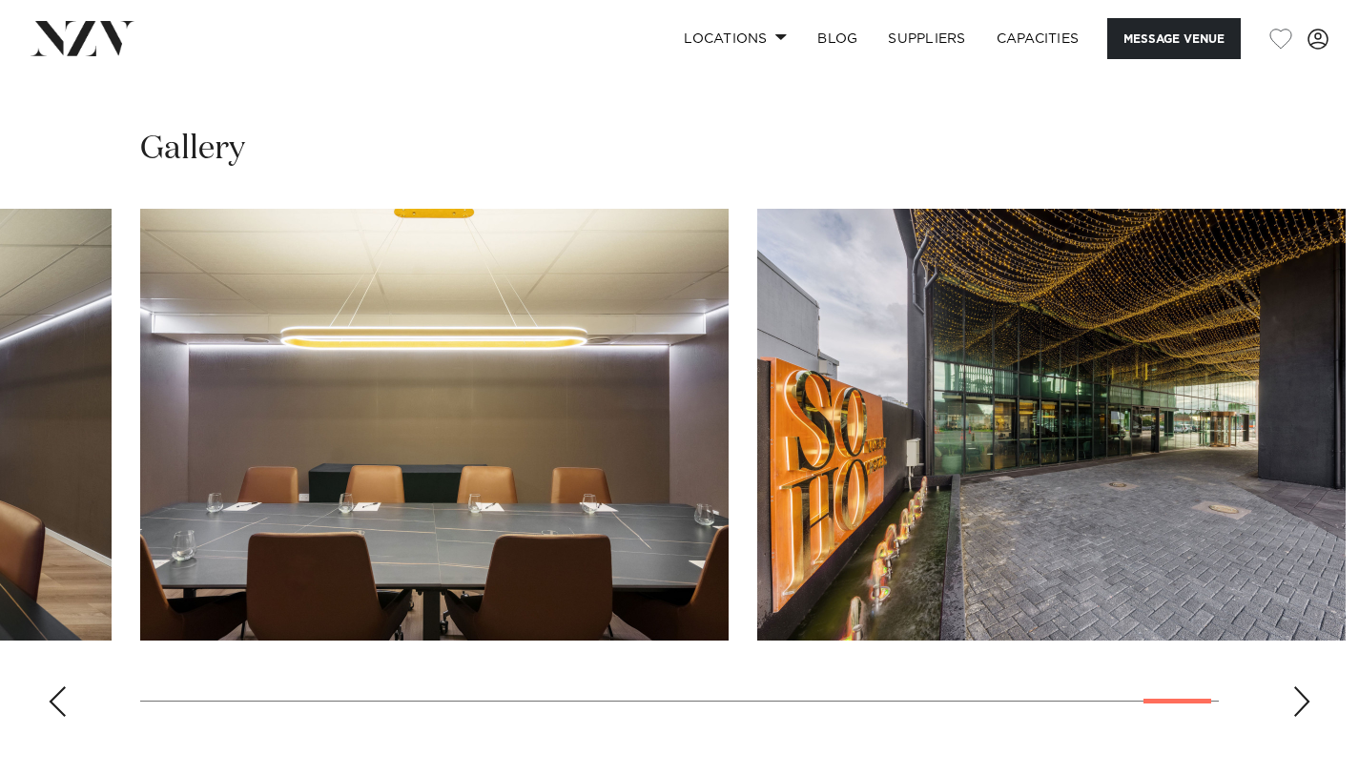
click at [1303, 687] on div "Next slide" at bounding box center [1301, 702] width 19 height 31
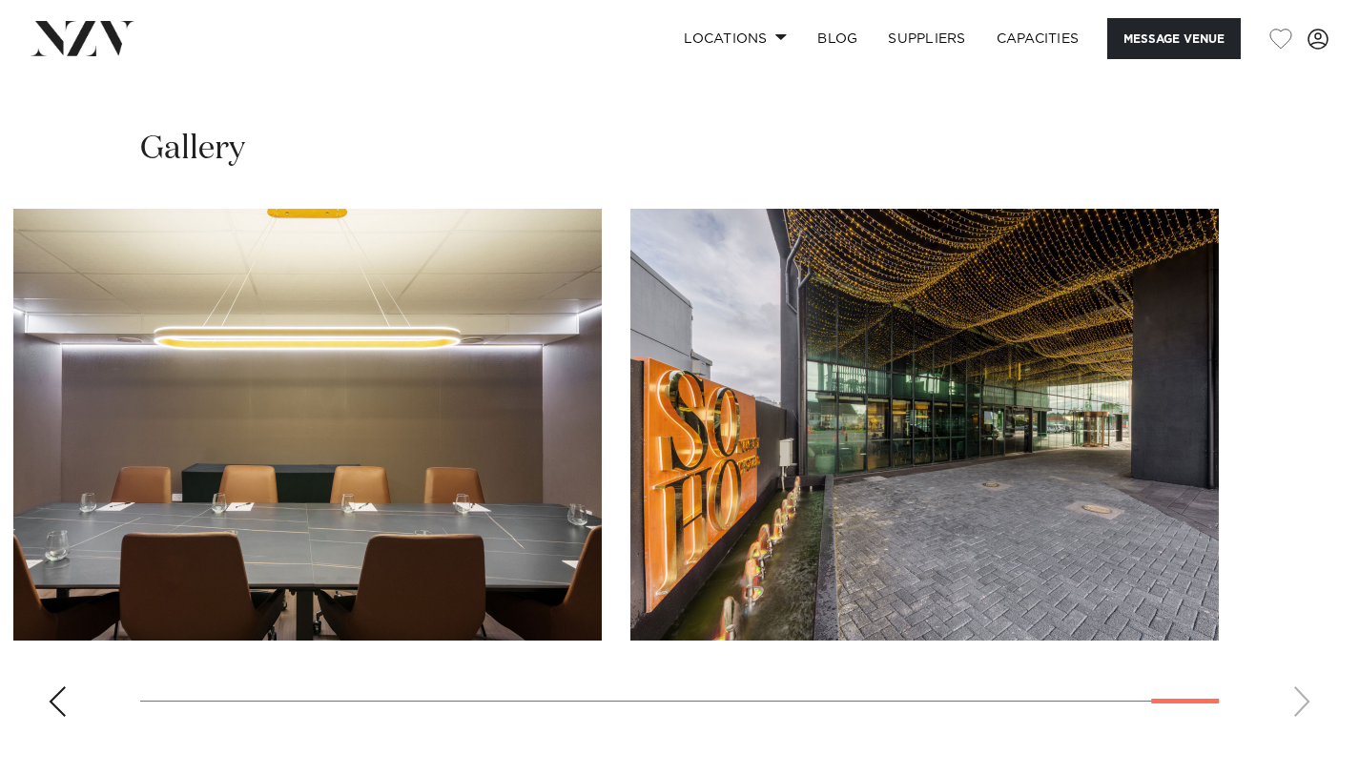
click at [1303, 593] on swiper-container at bounding box center [679, 470] width 1359 height 523
